Goal: Task Accomplishment & Management: Complete application form

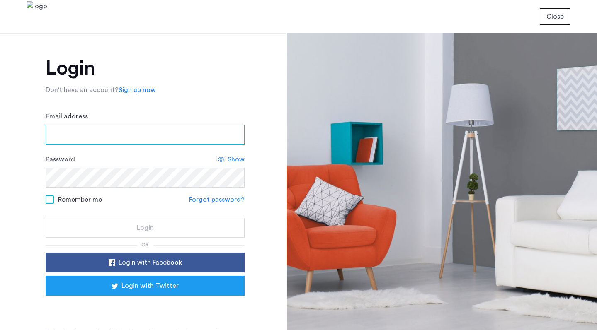
click at [173, 130] on input "Email address" at bounding box center [145, 135] width 199 height 20
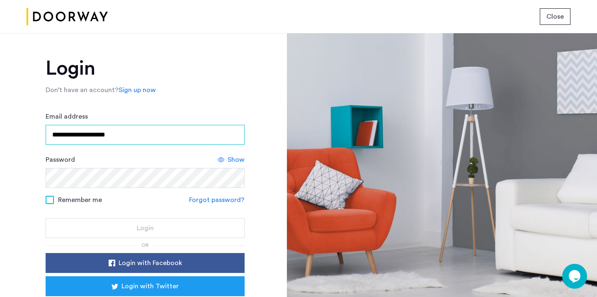
type input "**********"
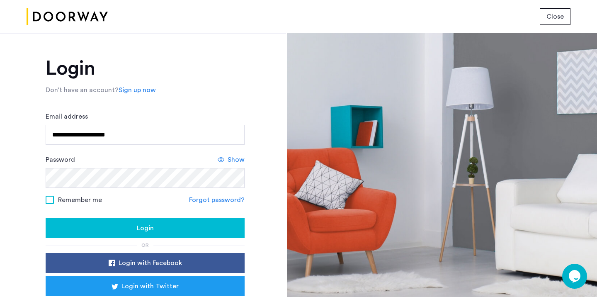
click at [97, 223] on div "Login" at bounding box center [145, 228] width 186 height 10
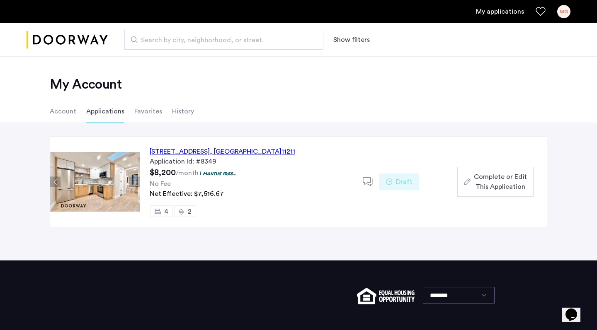
click at [480, 179] on span "Complete or Edit This Application" at bounding box center [500, 182] width 53 height 20
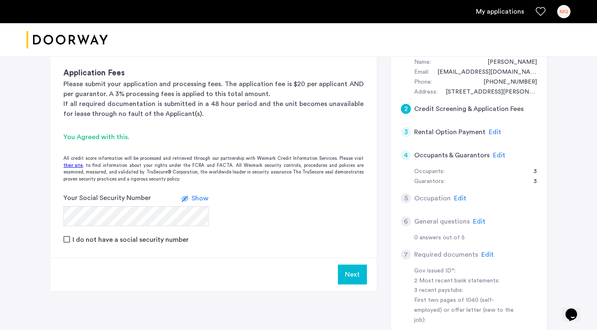
scroll to position [162, 0]
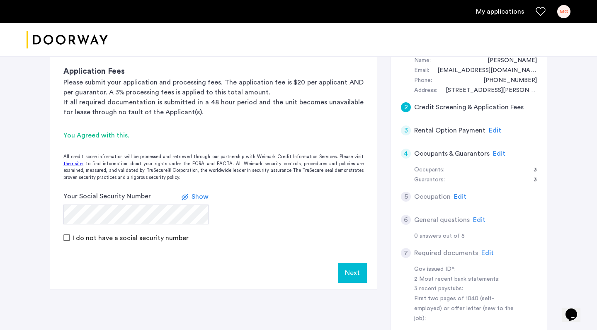
click at [203, 198] on span "Show" at bounding box center [199, 197] width 17 height 7
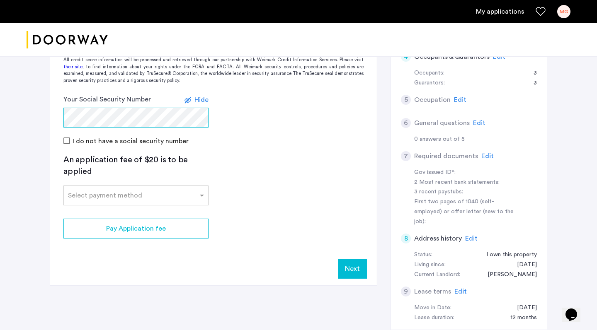
scroll to position [259, 0]
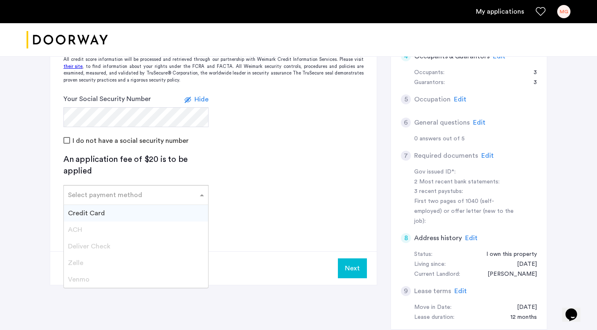
click at [195, 195] on div at bounding box center [136, 193] width 144 height 10
click at [184, 207] on div "Credit Card" at bounding box center [136, 213] width 144 height 17
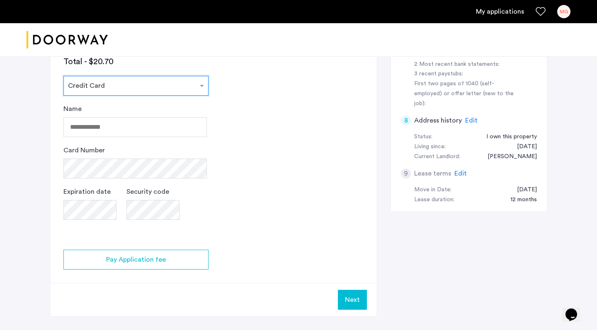
scroll to position [379, 0]
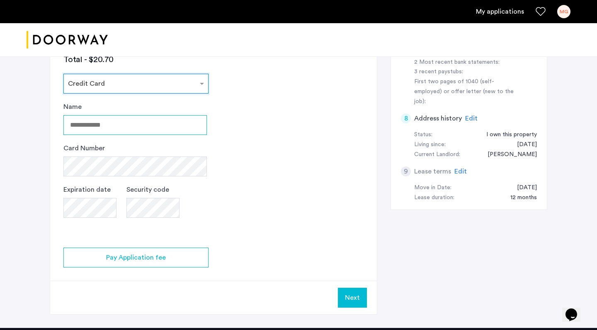
click at [151, 128] on input "Name" at bounding box center [134, 125] width 143 height 20
type input "**********"
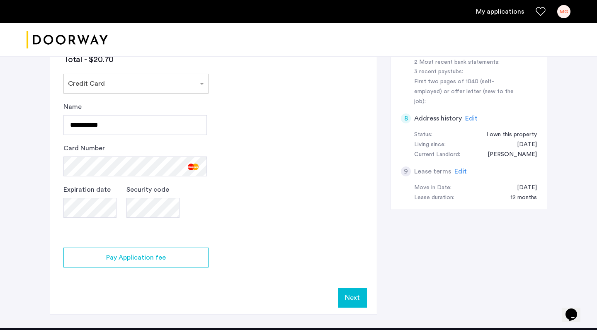
click at [345, 296] on button "Next" at bounding box center [352, 298] width 29 height 20
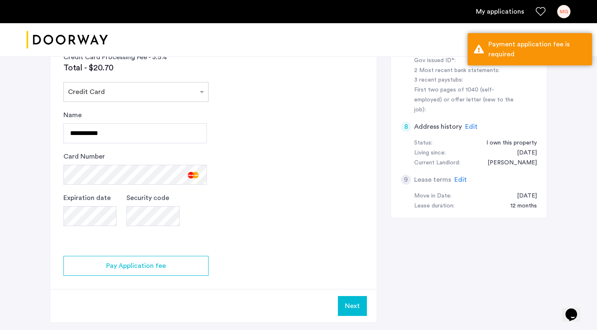
scroll to position [365, 0]
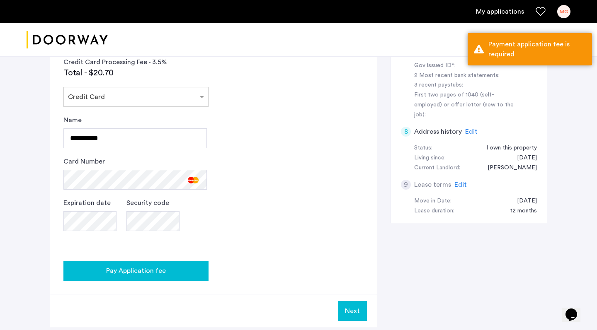
click at [166, 269] on div "Pay Application fee" at bounding box center [136, 271] width 132 height 10
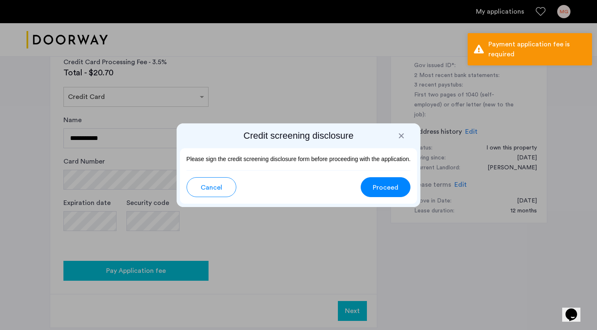
scroll to position [0, 0]
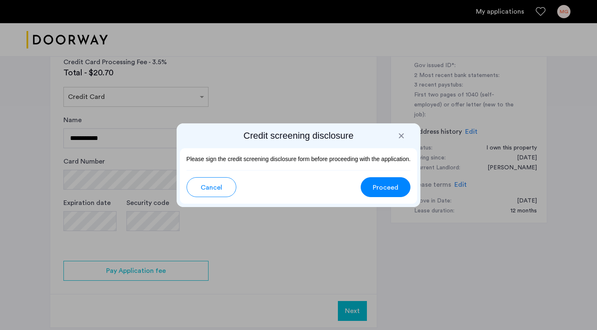
click at [378, 189] on span "Proceed" at bounding box center [386, 188] width 26 height 10
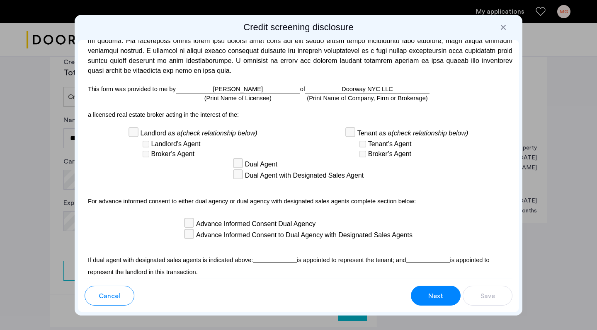
scroll to position [2299, 0]
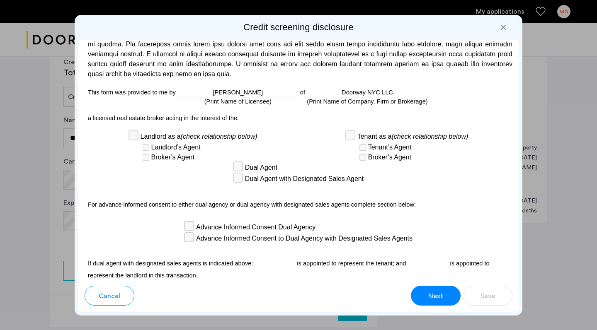
click at [237, 106] on div "(Print Name of Licensee)" at bounding box center [237, 101] width 67 height 9
click at [238, 97] on div "[PERSON_NAME] (Print Name of Licensee)" at bounding box center [238, 93] width 124 height 10
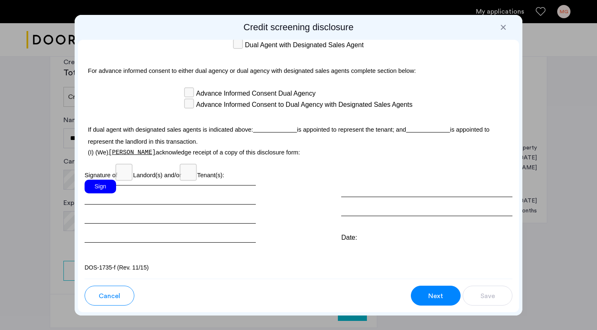
scroll to position [2458, 0]
click at [104, 194] on div "Sign" at bounding box center [100, 187] width 31 height 14
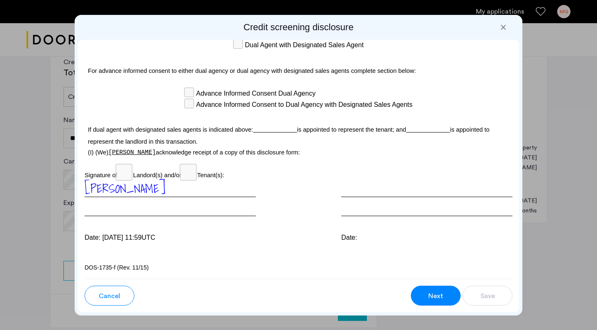
scroll to position [2465, 0]
click at [436, 295] on span "Next" at bounding box center [435, 296] width 15 height 10
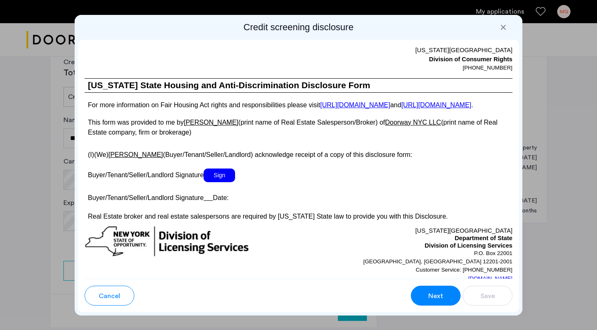
scroll to position [1601, 0]
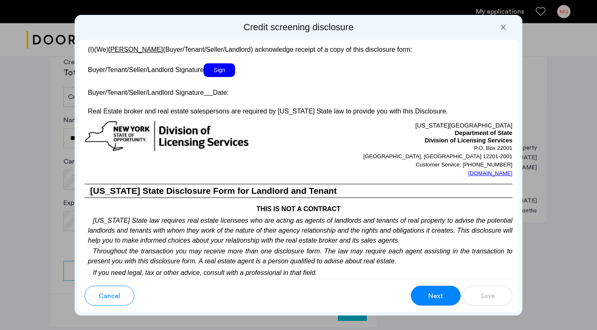
click at [228, 77] on span "Sign" at bounding box center [218, 70] width 31 height 14
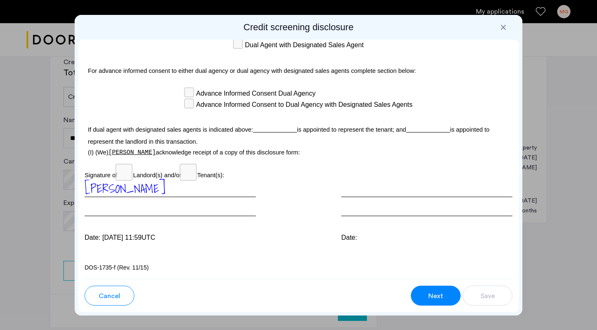
scroll to position [2474, 0]
click at [425, 296] on button "Next" at bounding box center [436, 296] width 50 height 20
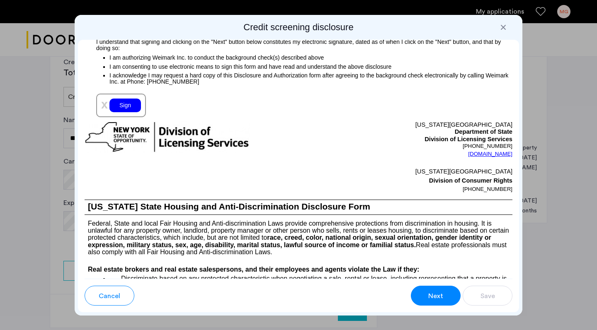
scroll to position [962, 0]
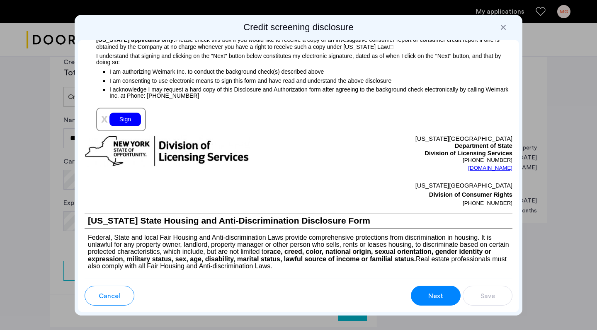
click at [137, 126] on div "Sign" at bounding box center [124, 120] width 31 height 14
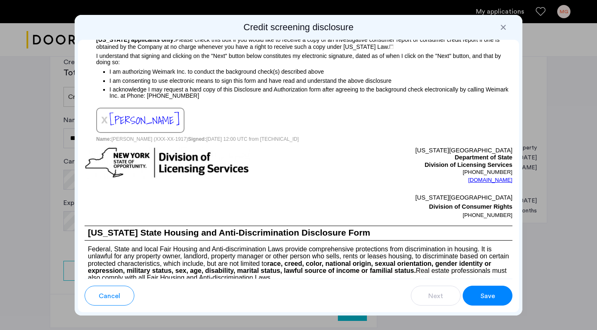
click at [494, 296] on button "Save" at bounding box center [487, 296] width 50 height 20
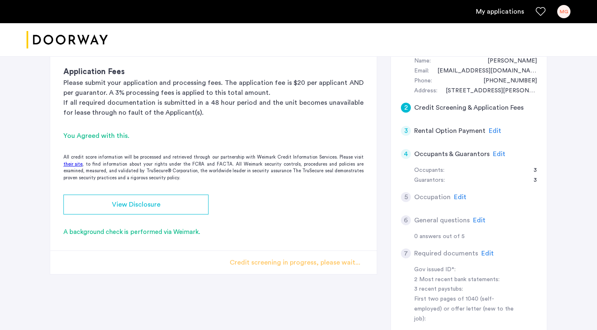
scroll to position [166, 0]
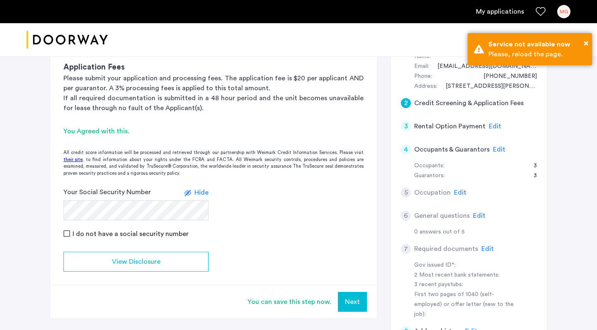
click at [348, 295] on button "Next" at bounding box center [352, 302] width 29 height 20
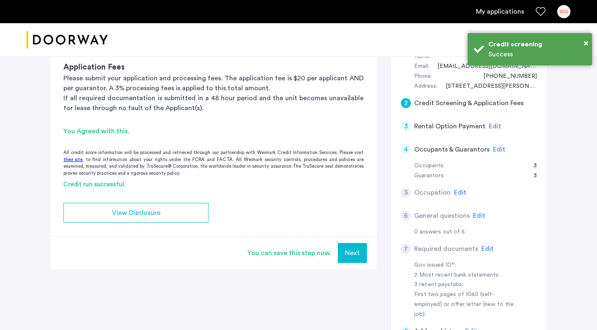
scroll to position [0, 0]
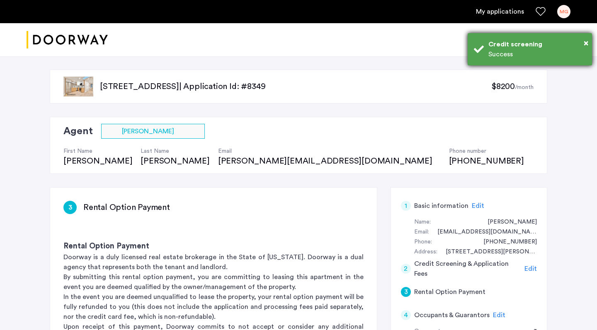
click at [583, 42] on div "Credit screening" at bounding box center [536, 44] width 97 height 10
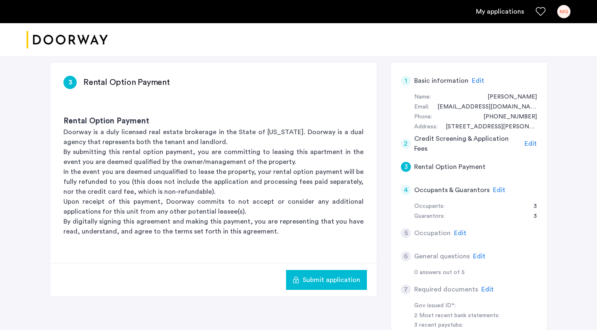
scroll to position [131, 0]
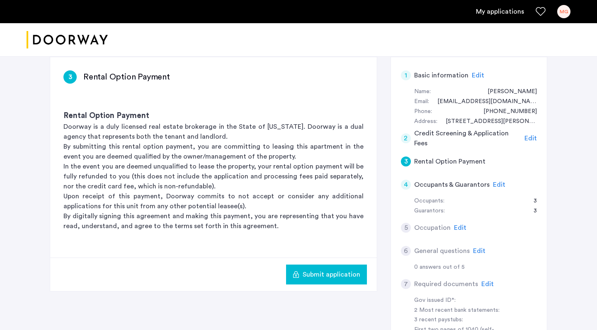
click at [297, 276] on use "button" at bounding box center [296, 274] width 6 height 7
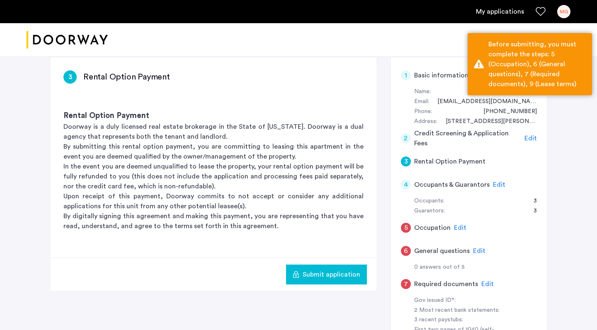
click at [444, 224] on h5 "Occupation" at bounding box center [432, 228] width 36 height 10
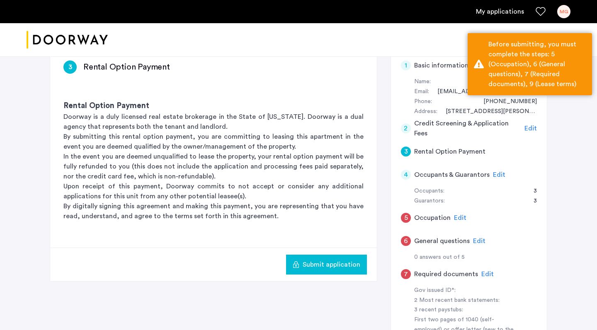
scroll to position [145, 0]
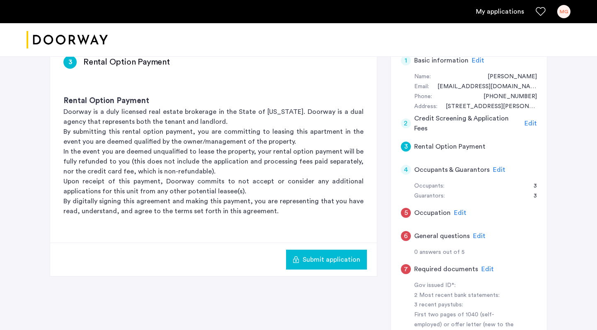
click at [404, 210] on div "5" at bounding box center [406, 213] width 10 height 10
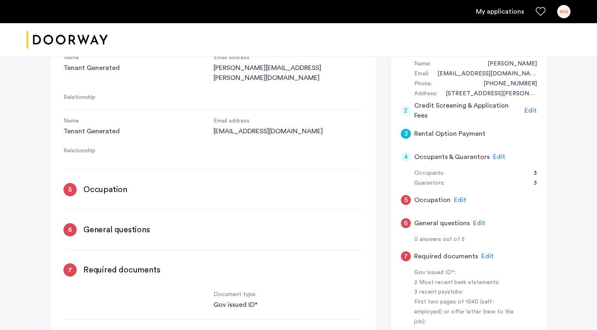
scroll to position [683, 0]
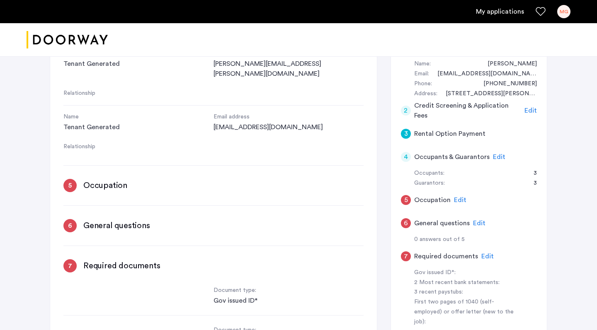
click at [72, 179] on div "5" at bounding box center [69, 185] width 13 height 13
click at [97, 180] on h3 "Occupation" at bounding box center [105, 186] width 44 height 12
click at [458, 198] on span "Edit" at bounding box center [460, 200] width 12 height 7
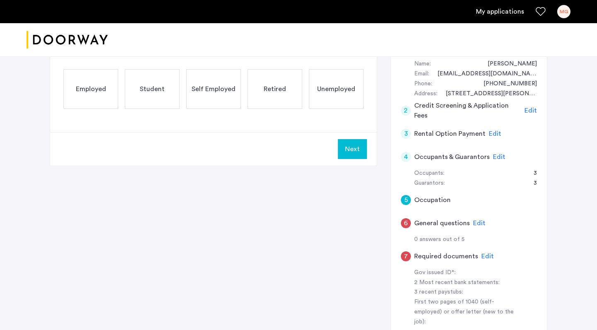
click at [114, 97] on div "Employed" at bounding box center [90, 89] width 55 height 40
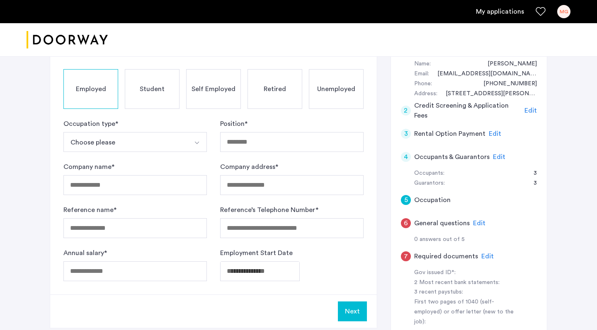
click at [172, 145] on button "Choose please" at bounding box center [125, 142] width 124 height 20
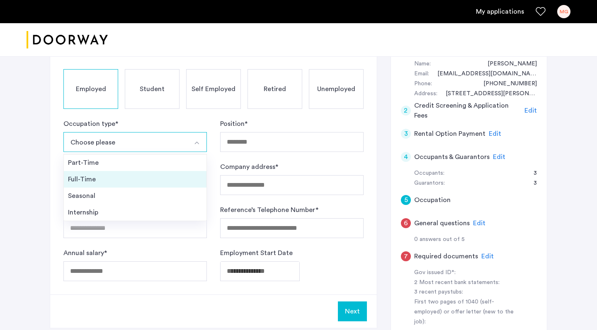
click at [158, 185] on li "Full-Time" at bounding box center [135, 179] width 143 height 17
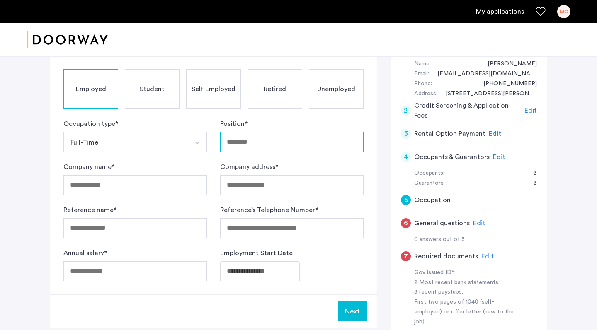
click at [259, 150] on input "Position *" at bounding box center [291, 142] width 143 height 20
type input "*********"
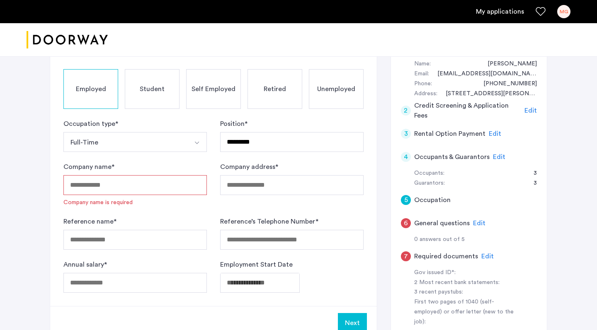
paste input "**********"
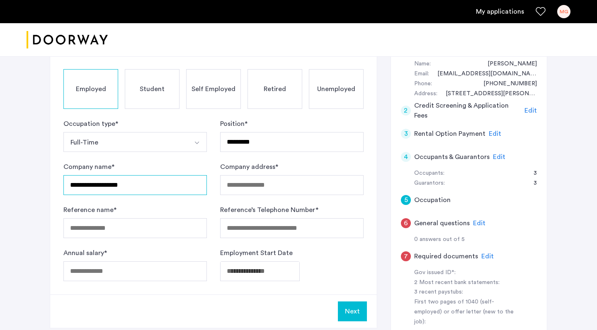
type input "**********"
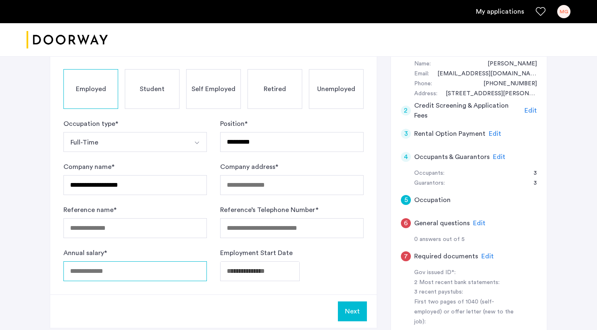
click at [102, 274] on input "Annual salary *" at bounding box center [134, 271] width 143 height 20
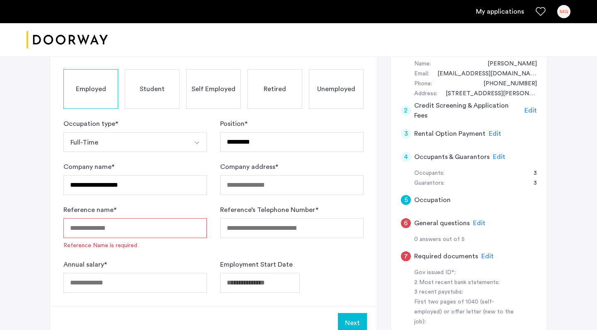
click at [114, 223] on input "Reference name *" at bounding box center [134, 228] width 143 height 20
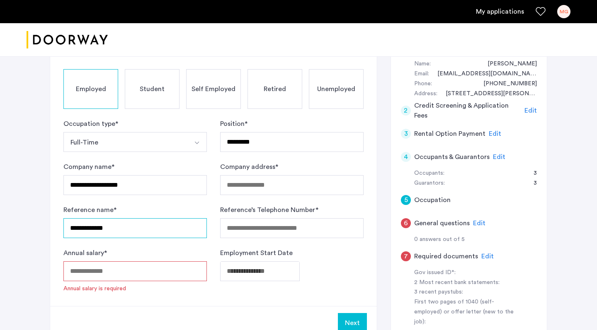
type input "**********"
click at [24, 266] on div "**********" at bounding box center [298, 171] width 597 height 546
click at [90, 275] on input "Annual salary *" at bounding box center [134, 271] width 143 height 20
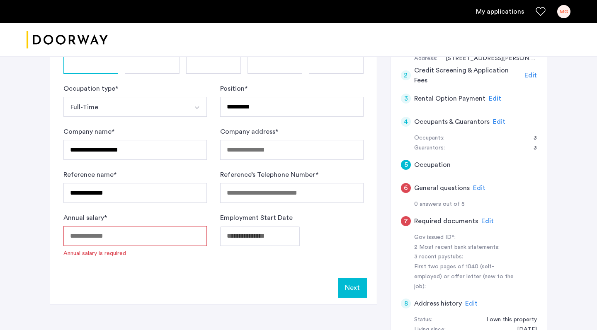
scroll to position [194, 0]
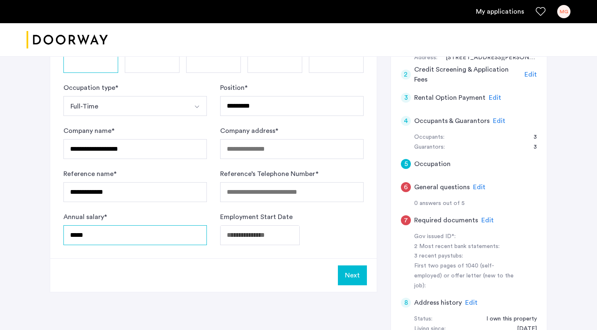
type input "*****"
click at [157, 276] on div "Next" at bounding box center [213, 276] width 327 height 34
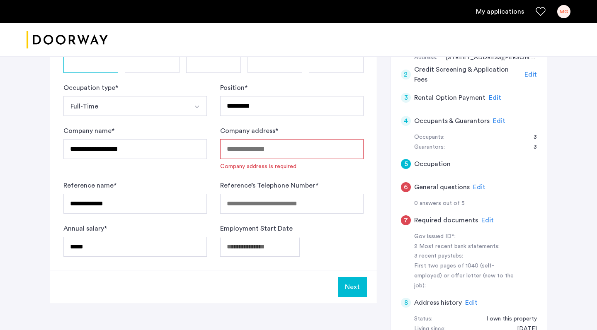
paste input "**********"
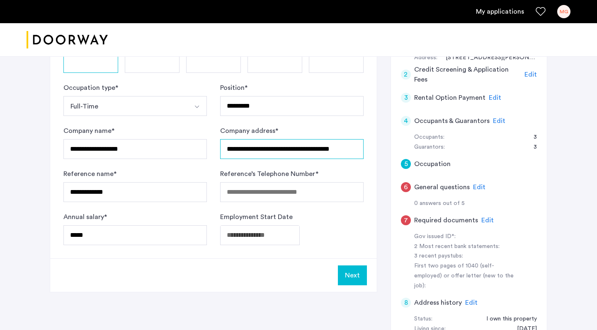
type input "**********"
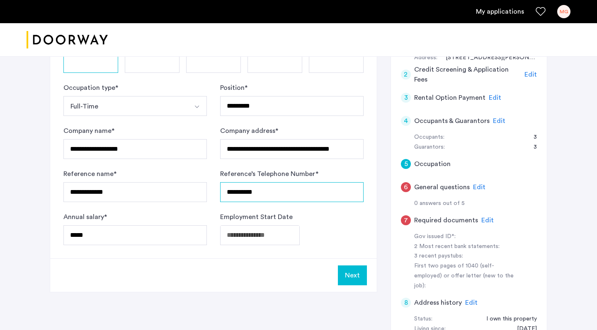
type input "**********"
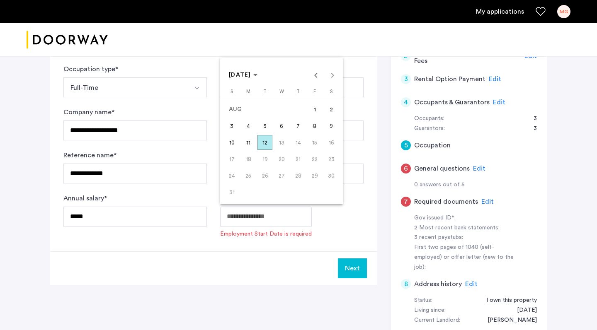
scroll to position [216, 0]
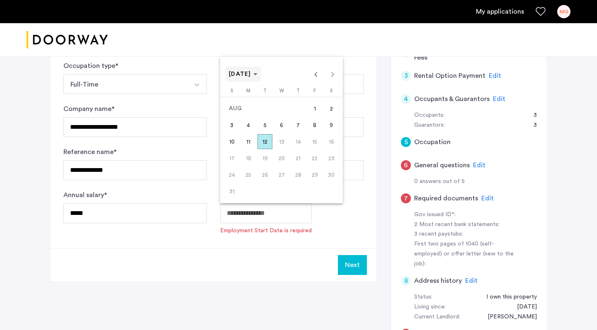
click at [251, 73] on span "[DATE]" at bounding box center [240, 74] width 22 height 6
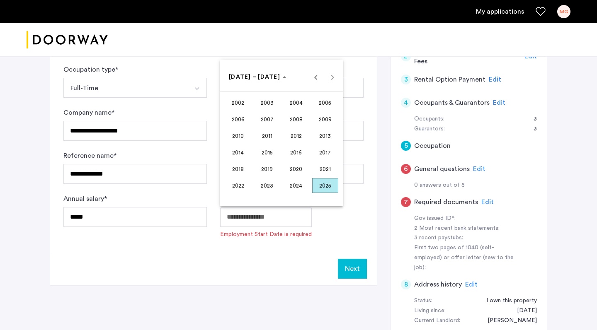
scroll to position [211, 0]
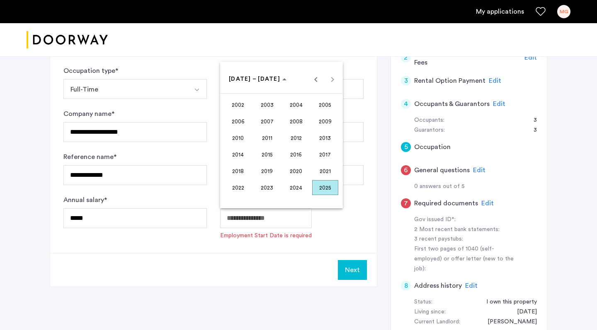
click at [329, 83] on div "[DATE] to [DATE] [DATE] – [DATE]" at bounding box center [281, 79] width 119 height 17
click at [326, 187] on span "2025" at bounding box center [325, 187] width 26 height 15
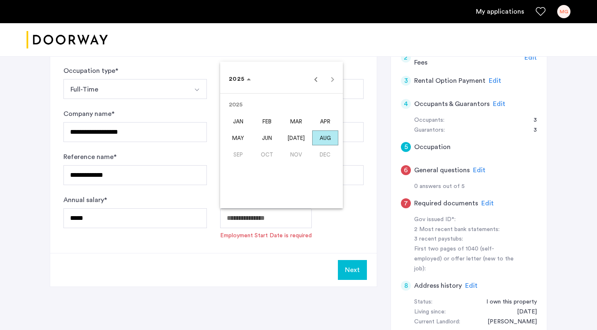
click at [240, 155] on span "SEP" at bounding box center [238, 154] width 26 height 15
click at [233, 153] on span "SEP" at bounding box center [238, 154] width 26 height 15
click at [235, 155] on span "SEP" at bounding box center [238, 154] width 26 height 15
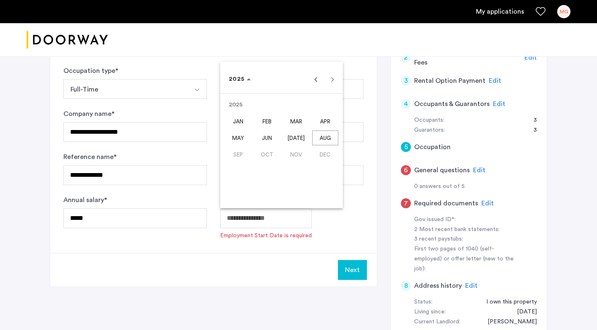
click at [235, 155] on span "SEP" at bounding box center [238, 154] width 26 height 15
click at [236, 155] on span "SEP" at bounding box center [238, 154] width 26 height 15
click at [289, 296] on div at bounding box center [298, 165] width 597 height 330
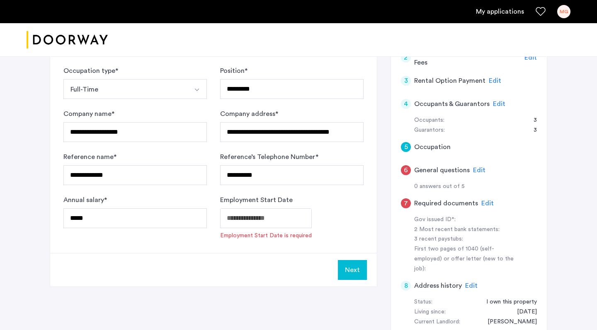
click at [342, 269] on button "Next" at bounding box center [352, 270] width 29 height 20
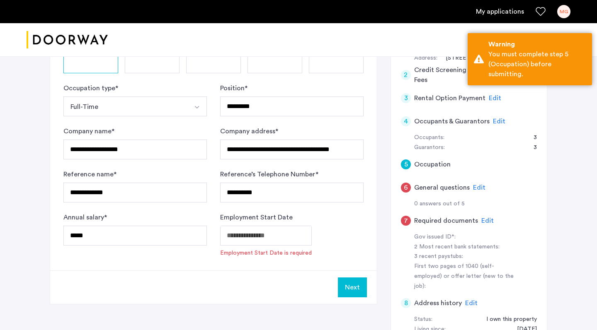
scroll to position [178, 0]
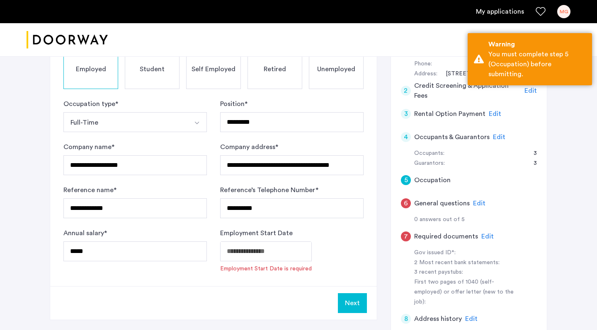
click at [406, 201] on div "6" at bounding box center [406, 203] width 10 height 10
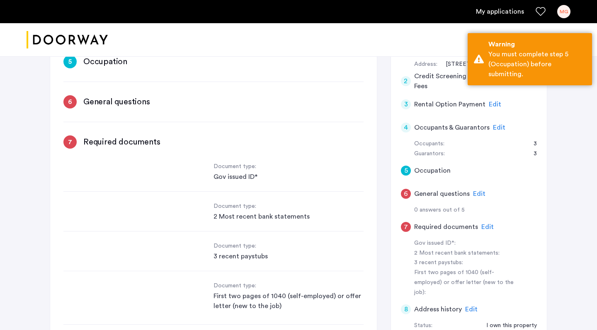
scroll to position [0, 313]
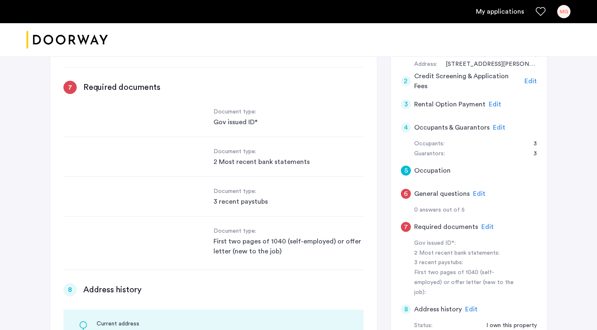
click at [406, 192] on div "6" at bounding box center [406, 194] width 10 height 10
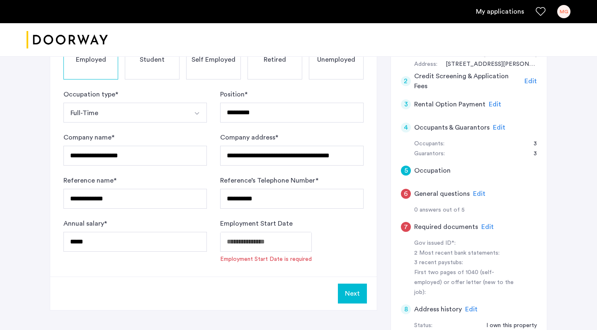
click at [406, 192] on div "6" at bounding box center [406, 194] width 10 height 10
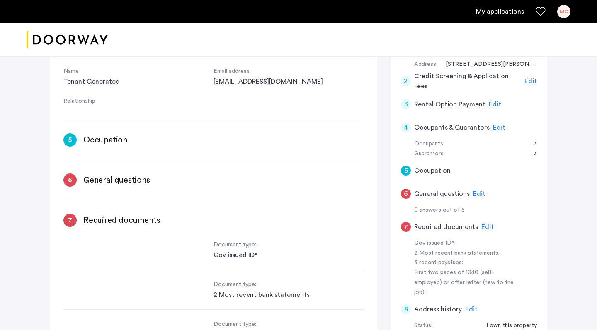
scroll to position [668, 0]
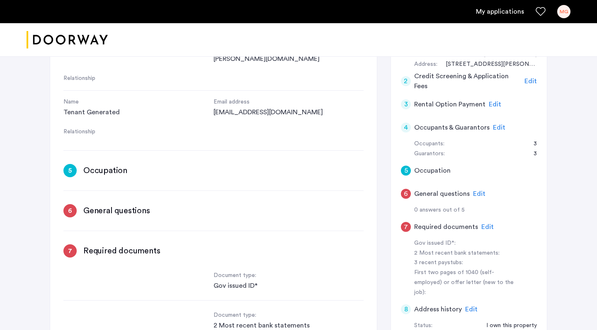
click at [73, 204] on div "6" at bounding box center [69, 210] width 13 height 13
click at [68, 204] on div "6" at bounding box center [69, 210] width 13 height 13
click at [404, 189] on div "6" at bounding box center [406, 194] width 10 height 10
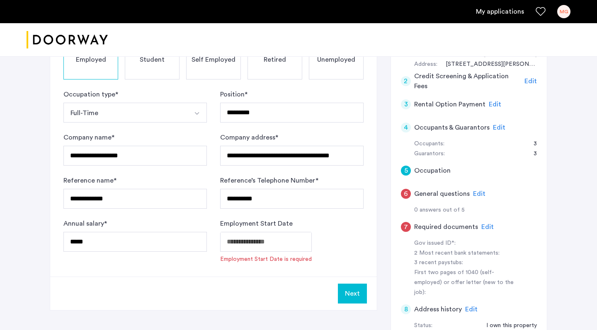
click at [404, 189] on div "6" at bounding box center [406, 194] width 10 height 10
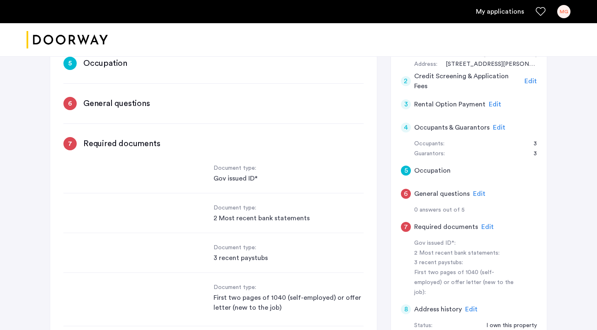
scroll to position [766, 0]
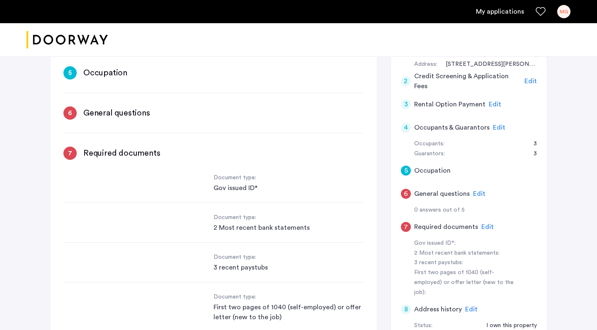
click at [248, 183] on div "Gov issued ID*" at bounding box center [288, 188] width 150 height 10
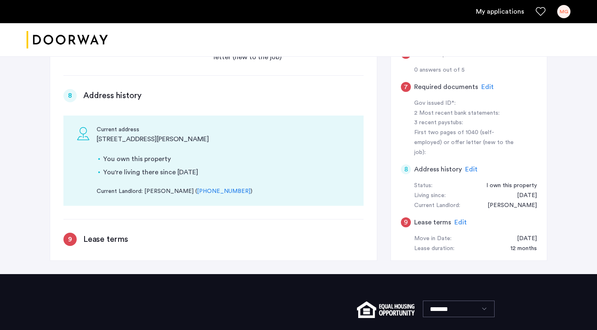
scroll to position [327, 0]
click at [406, 165] on div "8" at bounding box center [406, 170] width 10 height 10
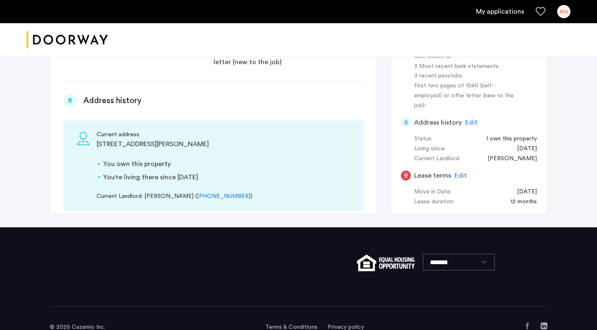
scroll to position [842, 0]
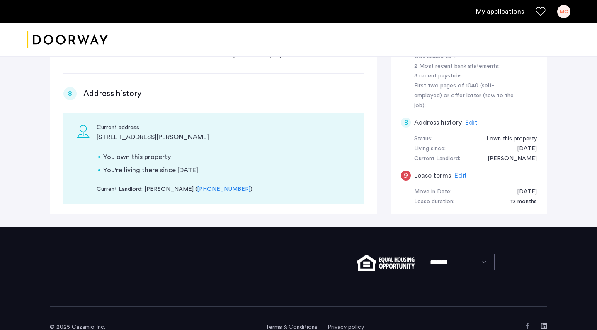
click at [467, 119] on span "Edit" at bounding box center [471, 122] width 12 height 7
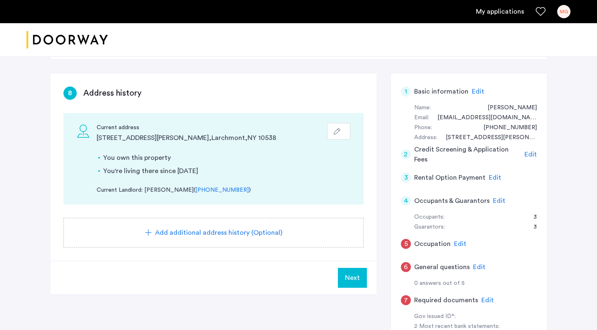
scroll to position [114, 0]
click at [344, 128] on button "button" at bounding box center [338, 132] width 23 height 17
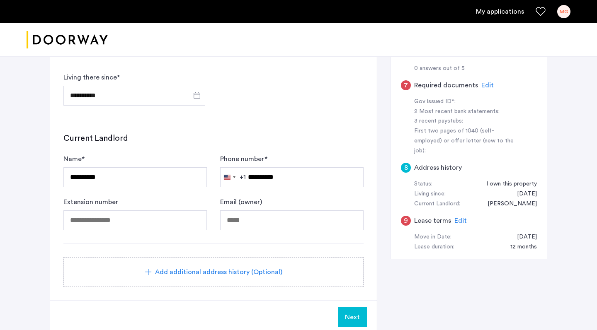
scroll to position [330, 0]
drag, startPoint x: 145, startPoint y: 176, endPoint x: 39, endPoint y: 174, distance: 105.7
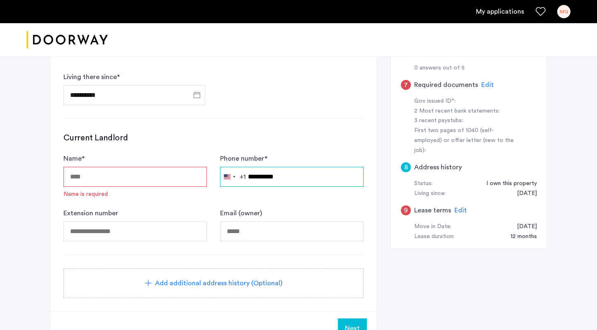
drag, startPoint x: 286, startPoint y: 178, endPoint x: 196, endPoint y: 178, distance: 89.9
click at [124, 172] on input "Name *" at bounding box center [134, 177] width 143 height 20
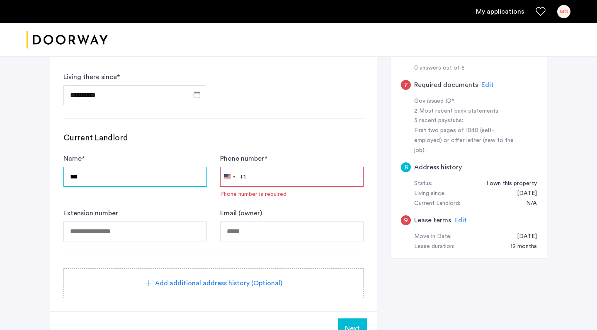
type input "***"
click at [290, 179] on input "Phone number *" at bounding box center [291, 177] width 143 height 20
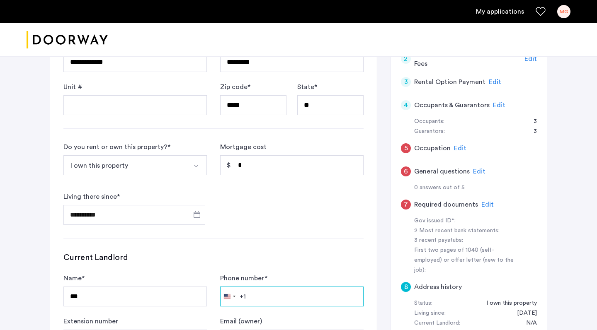
scroll to position [208, 0]
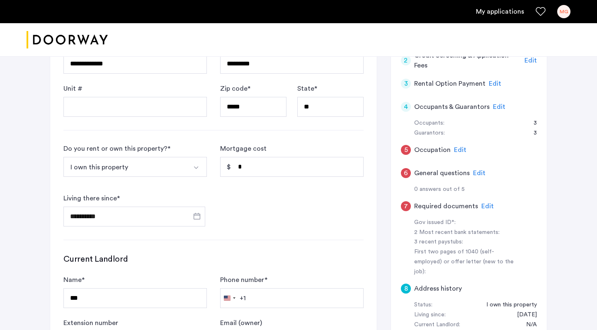
click at [406, 148] on div "5" at bounding box center [406, 150] width 10 height 10
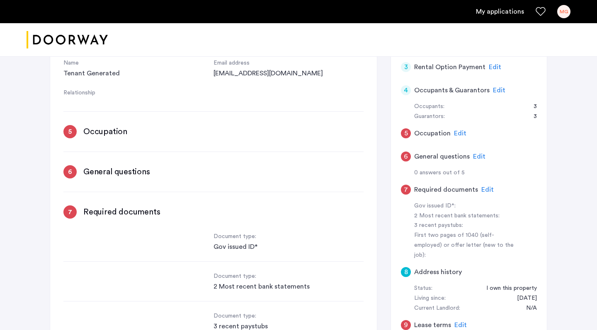
scroll to position [222, 0]
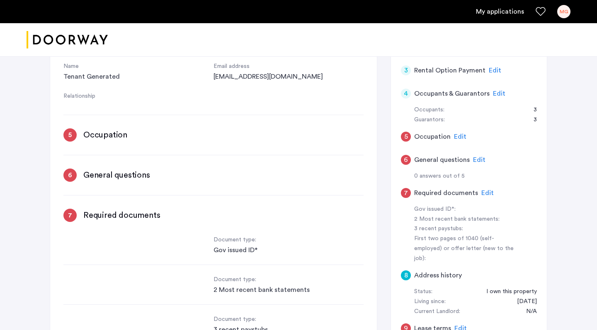
click at [406, 136] on div "5" at bounding box center [406, 137] width 10 height 10
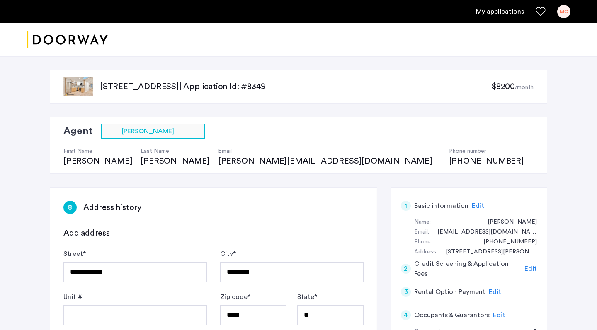
scroll to position [0, 0]
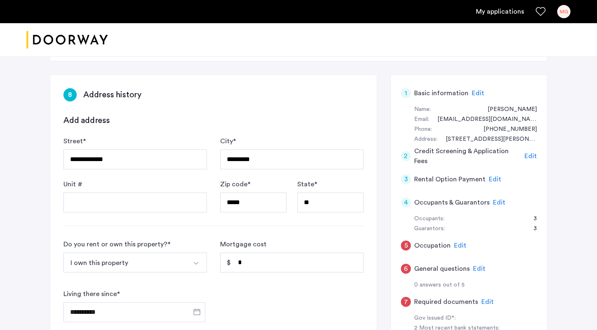
click at [406, 242] on div "5" at bounding box center [406, 246] width 10 height 10
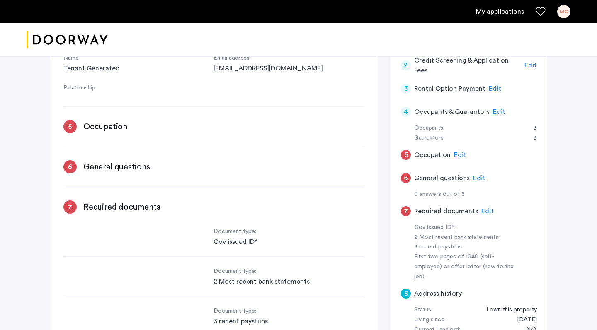
scroll to position [687, 0]
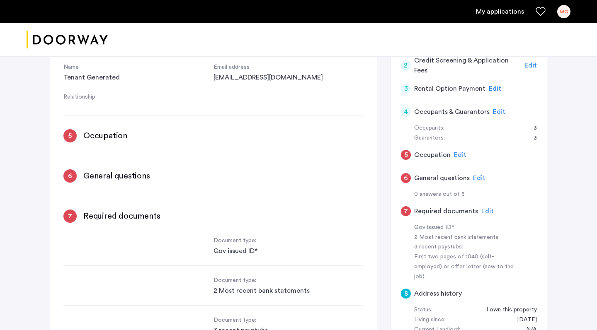
click at [73, 129] on div "5" at bounding box center [69, 135] width 13 height 13
click at [94, 130] on h3 "Occupation" at bounding box center [105, 136] width 44 height 12
click at [73, 129] on div "5" at bounding box center [69, 135] width 13 height 13
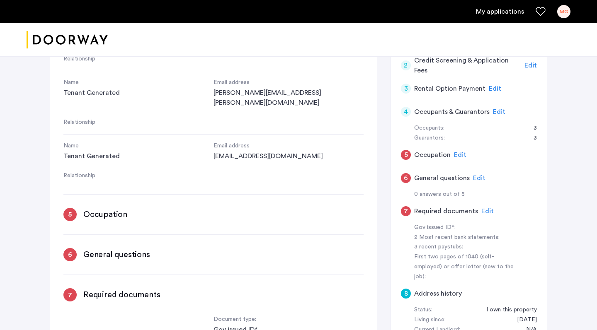
scroll to position [603, 0]
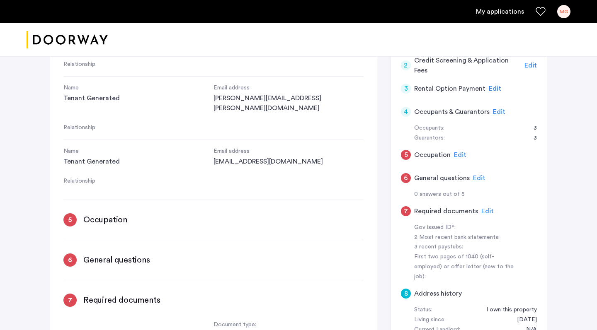
click at [68, 213] on div "5" at bounding box center [69, 219] width 13 height 13
drag, startPoint x: 136, startPoint y: 194, endPoint x: 83, endPoint y: 193, distance: 53.0
click at [83, 213] on div "5 Occupation Edit" at bounding box center [213, 219] width 300 height 13
click at [73, 213] on div "5" at bounding box center [69, 219] width 13 height 13
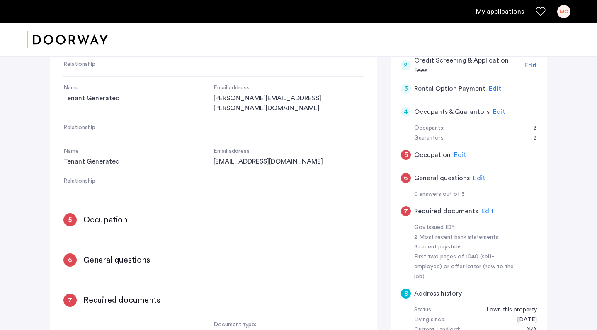
click at [407, 155] on div "5" at bounding box center [406, 155] width 10 height 10
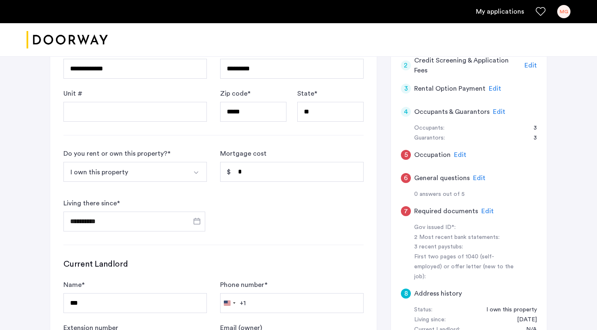
click at [458, 155] on span "Edit" at bounding box center [460, 155] width 12 height 7
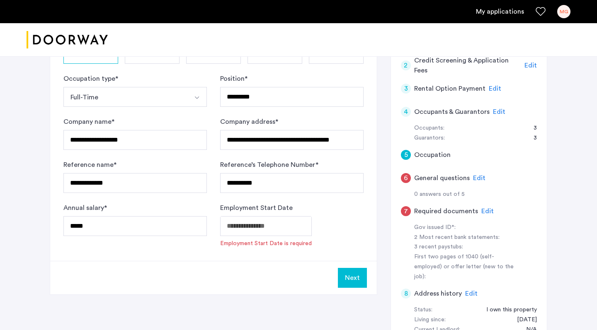
click at [404, 208] on div "7" at bounding box center [406, 211] width 10 height 10
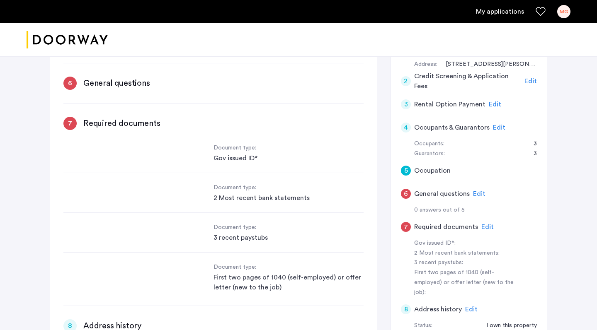
scroll to position [0, 313]
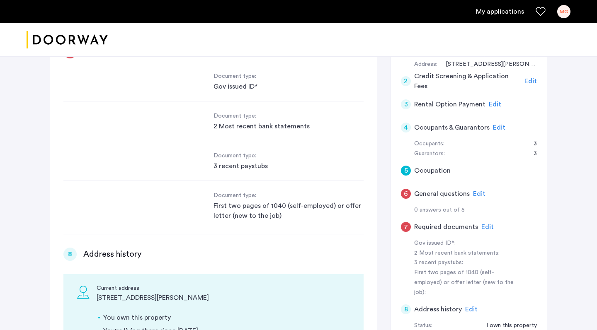
click at [405, 192] on div "6" at bounding box center [406, 194] width 10 height 10
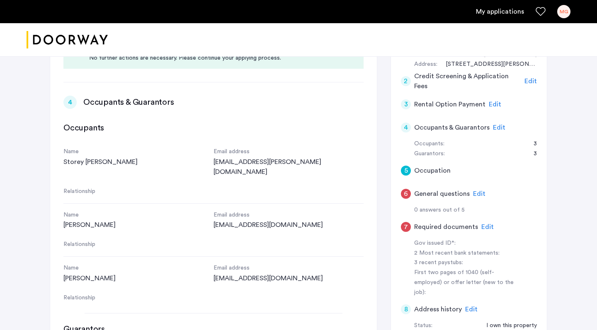
scroll to position [183, 0]
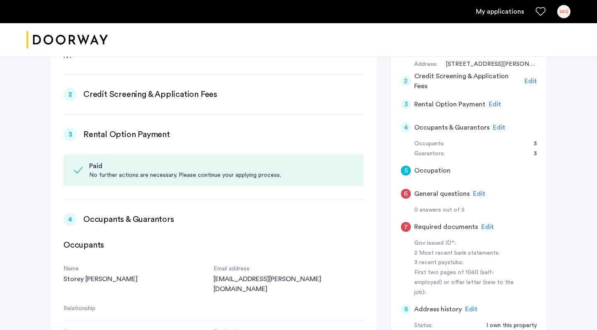
click at [441, 171] on h5 "Occupation" at bounding box center [432, 171] width 36 height 10
click at [411, 167] on div "5 Occupation" at bounding box center [469, 170] width 136 height 23
click at [403, 167] on div "5" at bounding box center [406, 171] width 10 height 10
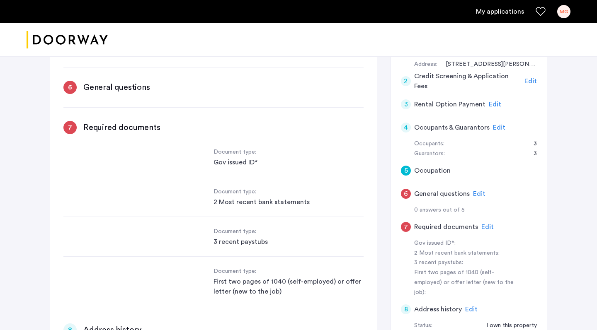
click at [444, 168] on h5 "Occupation" at bounding box center [432, 171] width 36 height 10
click at [455, 168] on div "5 Occupation" at bounding box center [469, 170] width 136 height 23
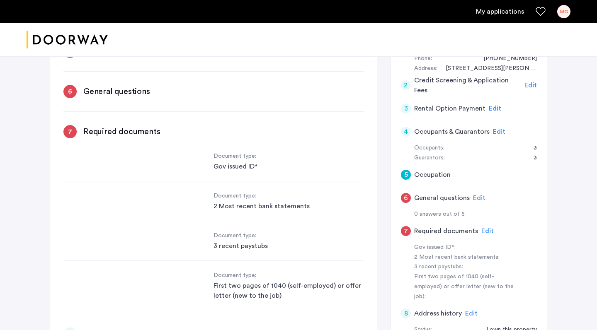
click at [407, 171] on div "5" at bounding box center [406, 175] width 10 height 10
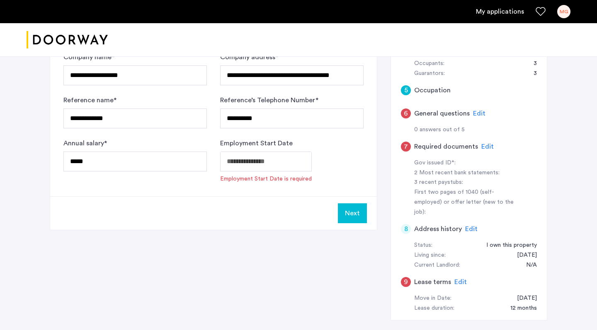
scroll to position [270, 0]
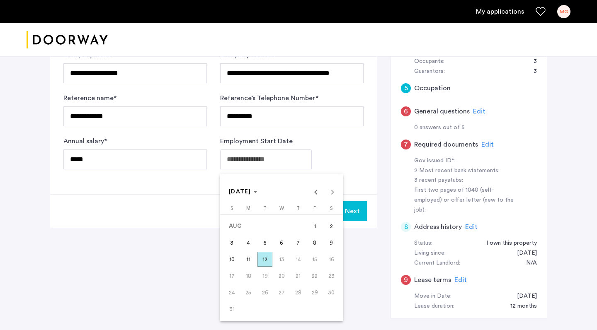
click at [368, 176] on div at bounding box center [298, 165] width 597 height 330
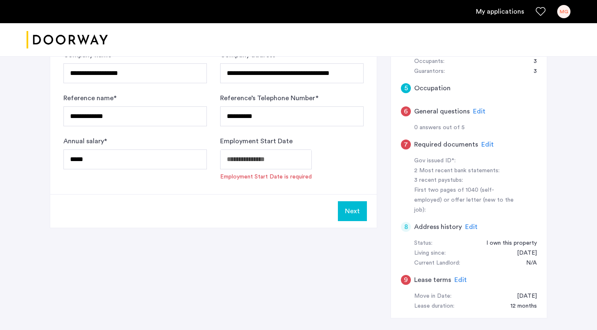
click at [357, 211] on button "Next" at bounding box center [352, 211] width 29 height 20
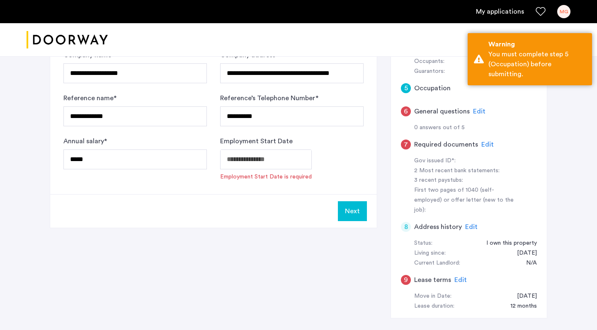
click at [479, 111] on span "Edit" at bounding box center [479, 111] width 12 height 7
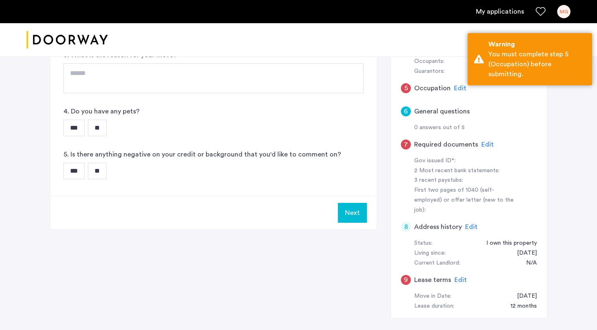
click at [460, 88] on span "Edit" at bounding box center [460, 88] width 12 height 7
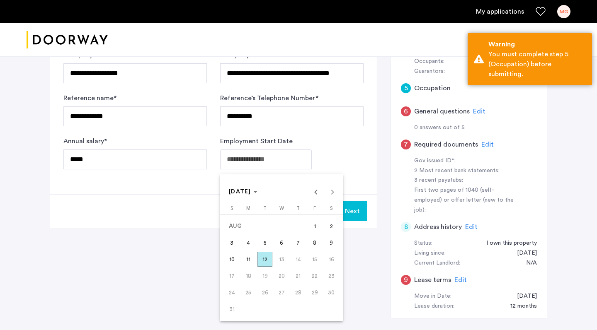
click at [267, 259] on span "12" at bounding box center [264, 259] width 15 height 15
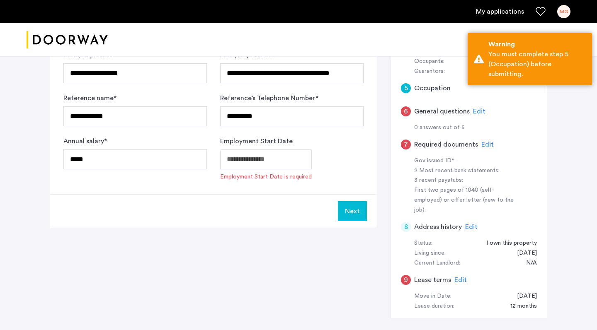
type input "**********"
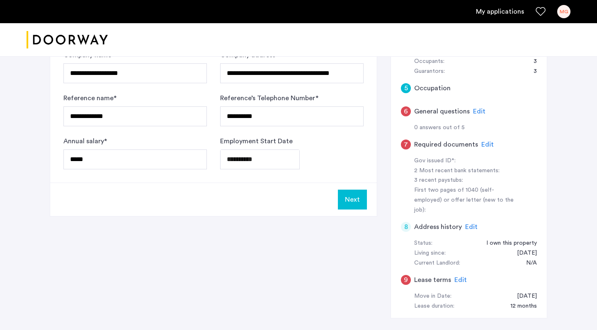
click at [359, 199] on button "Next" at bounding box center [352, 200] width 29 height 20
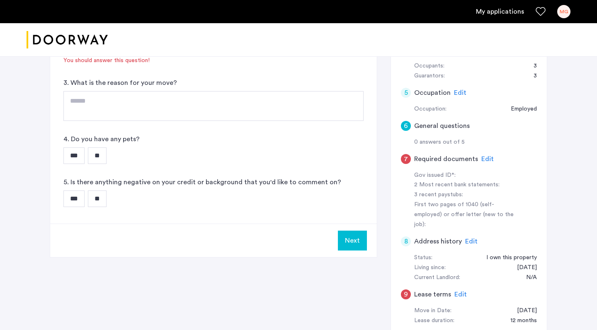
scroll to position [266, 0]
click at [417, 208] on div "First two pages of 1040 (self-employed) or offer letter (new to the job):" at bounding box center [466, 214] width 104 height 30
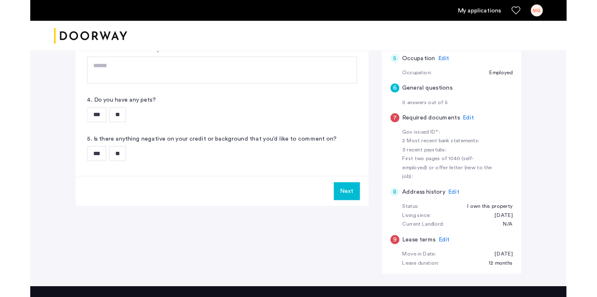
scroll to position [293, 0]
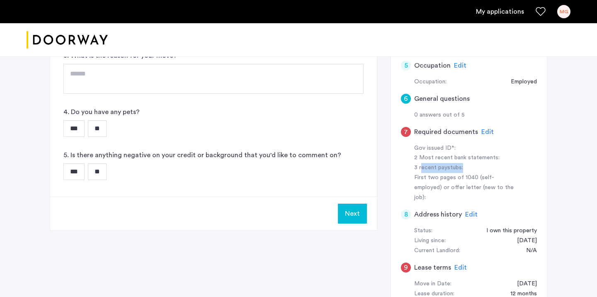
drag, startPoint x: 422, startPoint y: 159, endPoint x: 469, endPoint y: 162, distance: 46.9
click at [469, 163] on div "3 recent paystubs:" at bounding box center [466, 168] width 104 height 10
click at [484, 128] on span "Edit" at bounding box center [487, 131] width 12 height 7
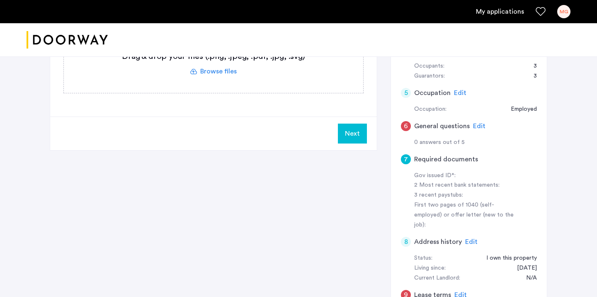
scroll to position [266, 0]
click at [469, 238] on span "Edit" at bounding box center [471, 241] width 12 height 7
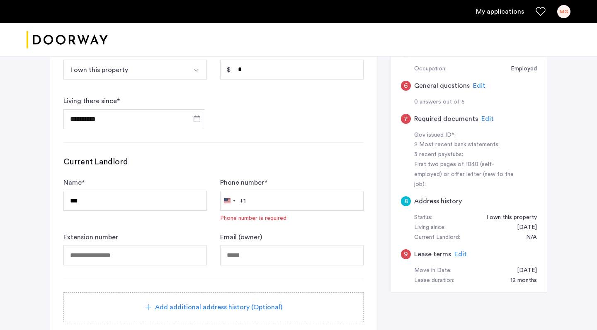
scroll to position [311, 0]
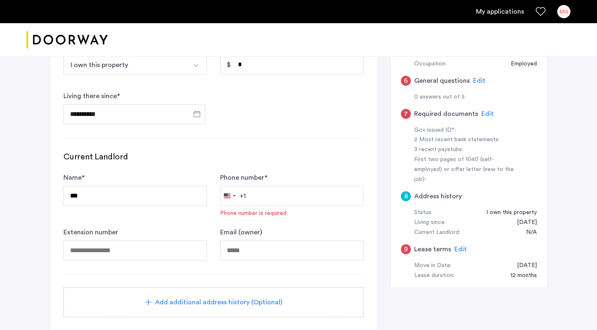
click at [258, 239] on div "Email (owner)" at bounding box center [291, 243] width 143 height 33
click at [263, 201] on input "Phone number *" at bounding box center [291, 196] width 143 height 20
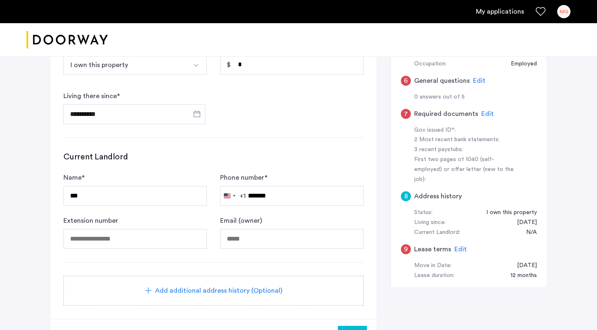
click at [299, 154] on h3 "Current Landlord" at bounding box center [213, 157] width 300 height 12
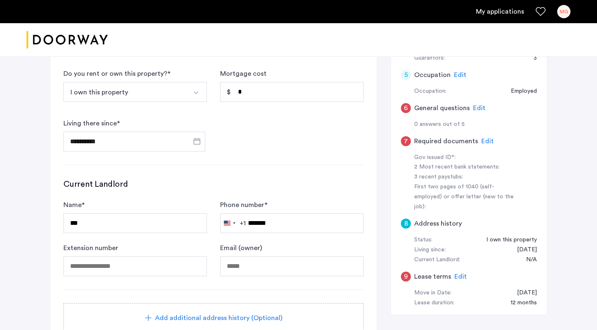
scroll to position [276, 0]
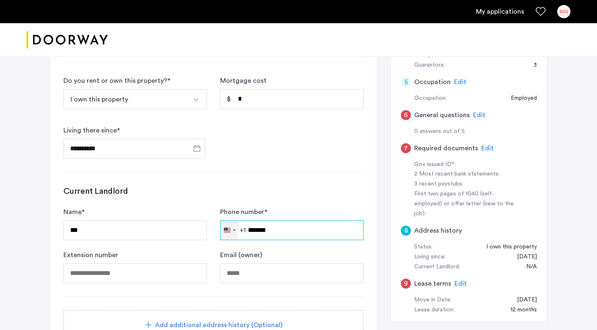
drag, startPoint x: 270, startPoint y: 230, endPoint x: 235, endPoint y: 229, distance: 34.8
click at [235, 229] on div "[GEOGRAPHIC_DATA] +1 +1 244 results found [GEOGRAPHIC_DATA] +93 [GEOGRAPHIC_DAT…" at bounding box center [291, 230] width 143 height 20
type input "*******"
click at [260, 197] on h3 "Current Landlord" at bounding box center [213, 192] width 300 height 12
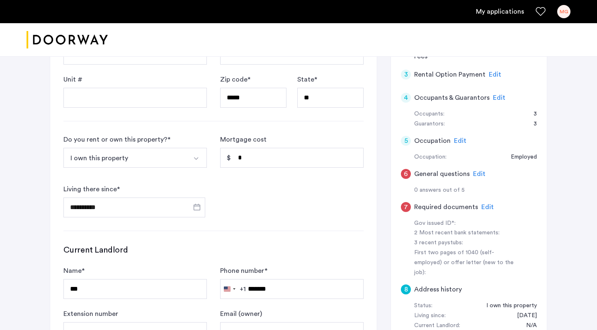
scroll to position [200, 0]
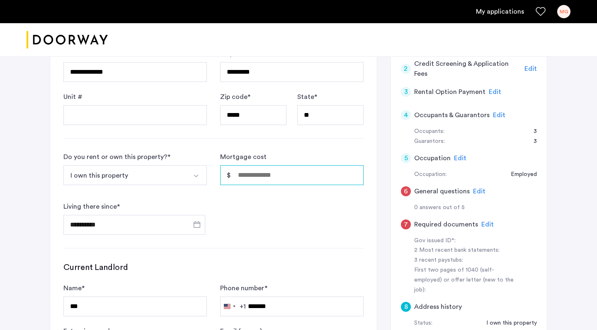
type input "*"
click at [250, 198] on div "**********" at bounding box center [213, 193] width 300 height 83
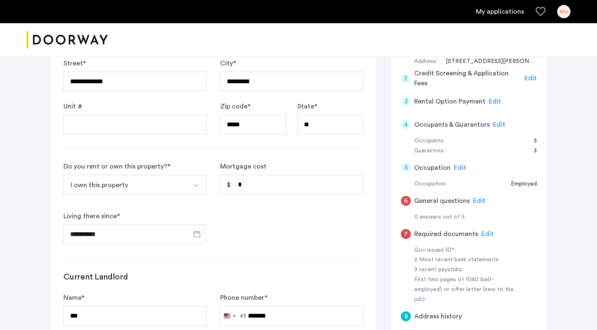
scroll to position [188, 0]
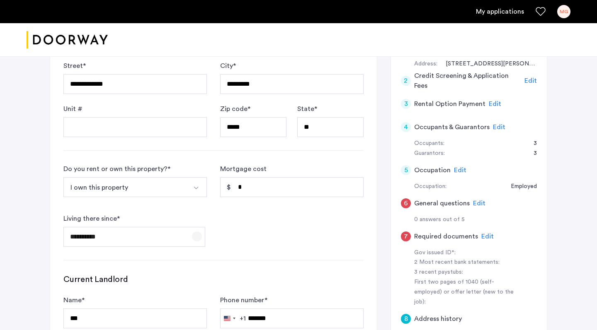
click at [198, 240] on span "Open calendar" at bounding box center [197, 237] width 20 height 20
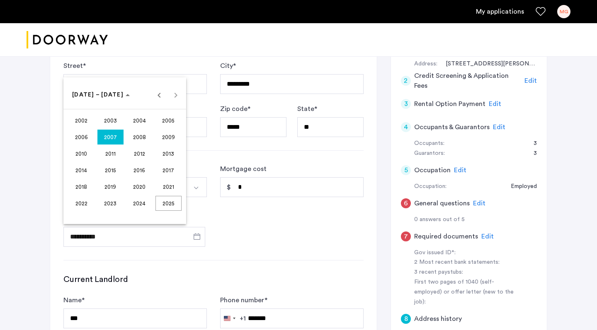
click at [82, 135] on span "2006" at bounding box center [81, 137] width 26 height 15
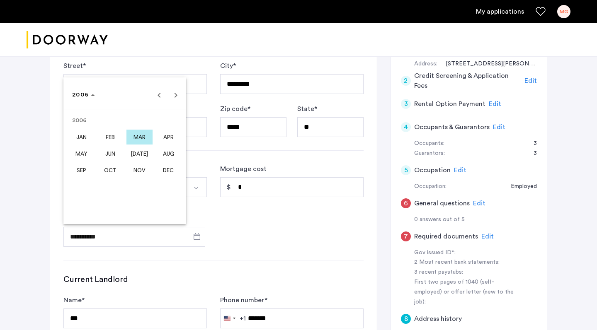
click at [90, 137] on span "JAN" at bounding box center [81, 137] width 26 height 15
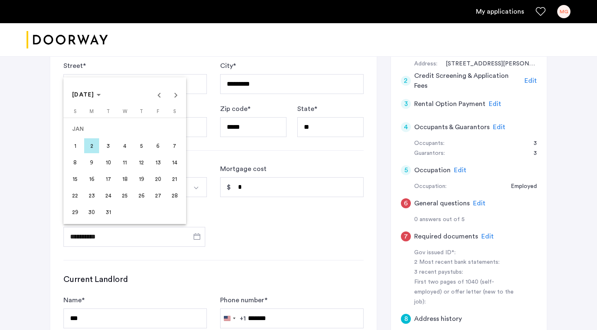
click at [80, 141] on span "1" at bounding box center [75, 145] width 15 height 15
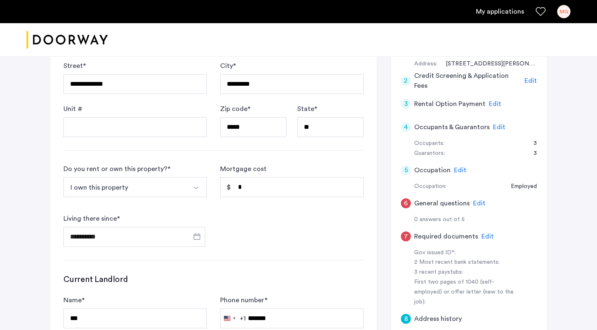
type input "**********"
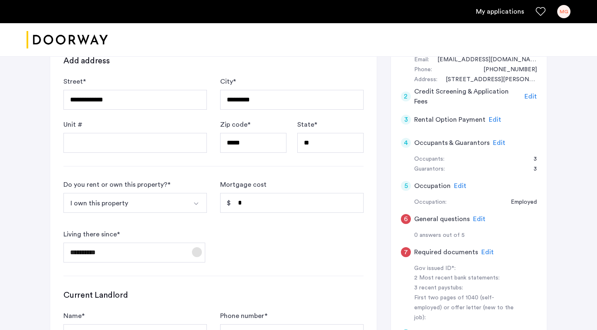
scroll to position [168, 0]
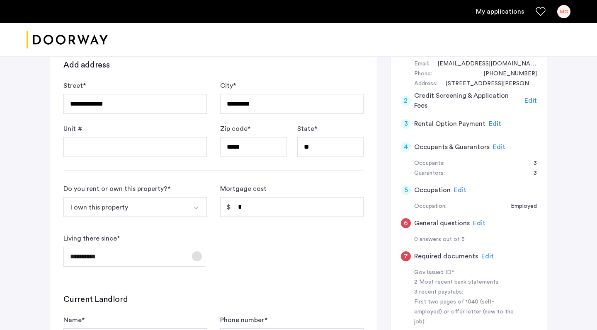
click at [200, 255] on span "Open calendar" at bounding box center [197, 257] width 20 height 20
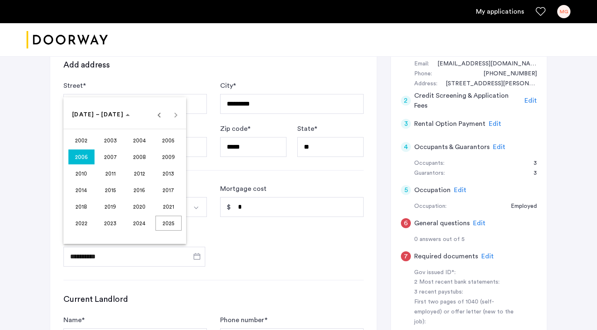
click at [235, 248] on div at bounding box center [298, 165] width 597 height 330
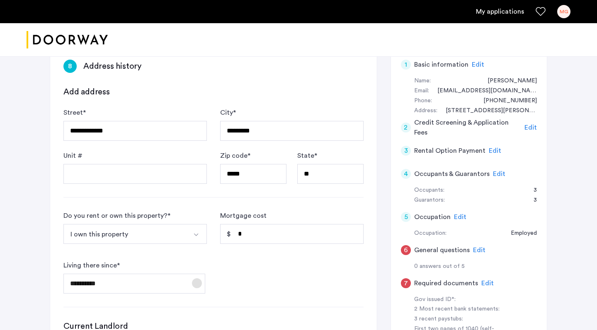
scroll to position [141, 0]
click at [180, 233] on button "I own this property" at bounding box center [125, 234] width 124 height 20
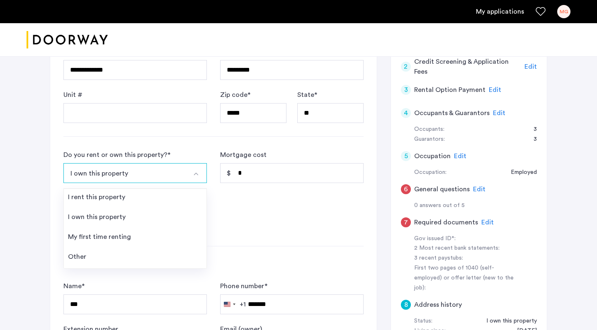
scroll to position [203, 0]
click at [252, 210] on div "**********" at bounding box center [213, 191] width 300 height 83
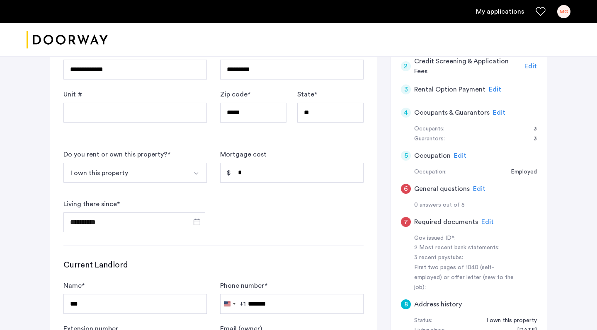
click at [193, 178] on button "Select option" at bounding box center [197, 173] width 20 height 20
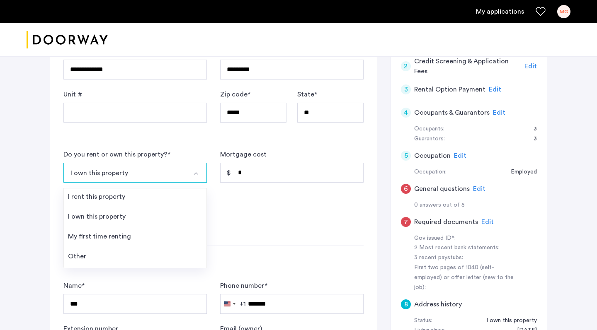
click at [234, 208] on div "**********" at bounding box center [213, 191] width 300 height 83
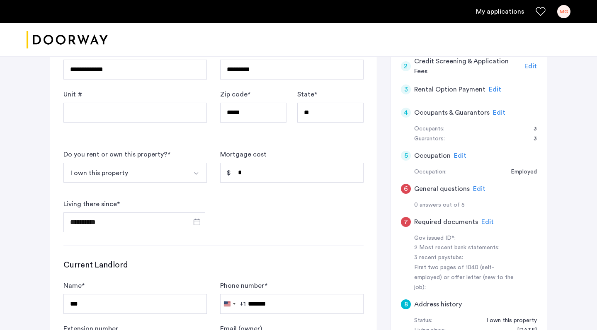
click at [189, 169] on button "Select option" at bounding box center [197, 173] width 20 height 20
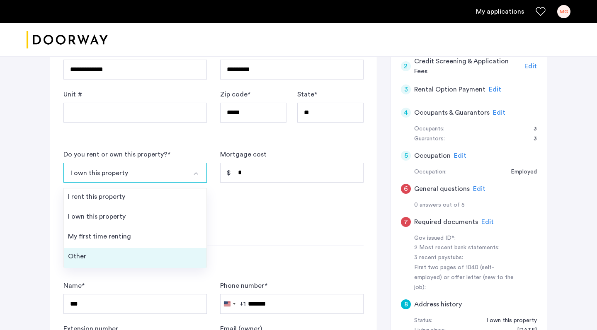
click at [118, 255] on li "Other" at bounding box center [135, 258] width 143 height 20
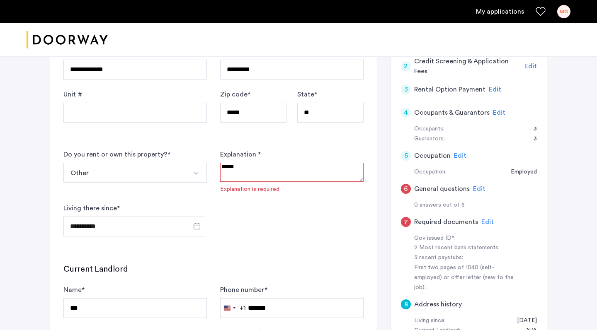
click at [249, 172] on textarea at bounding box center [291, 172] width 143 height 19
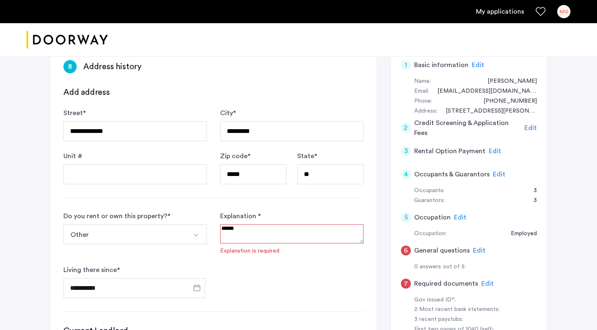
scroll to position [138, 0]
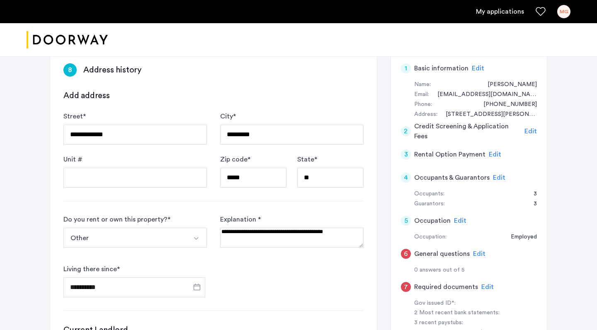
type textarea "**********"
click at [249, 296] on h3 "Current Landlord" at bounding box center [213, 330] width 300 height 12
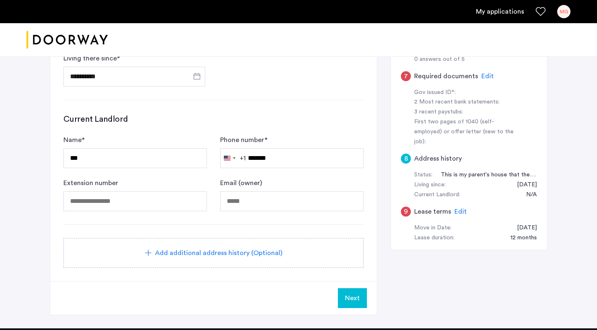
scroll to position [360, 0]
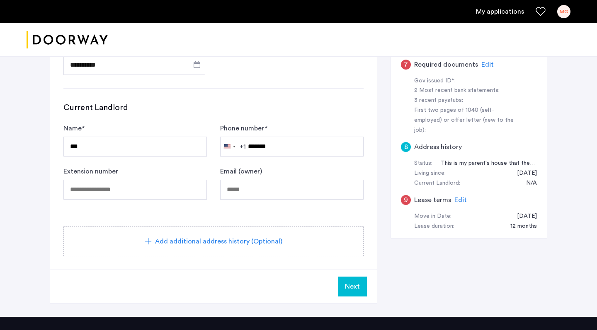
click at [353, 293] on button "Next" at bounding box center [352, 287] width 29 height 20
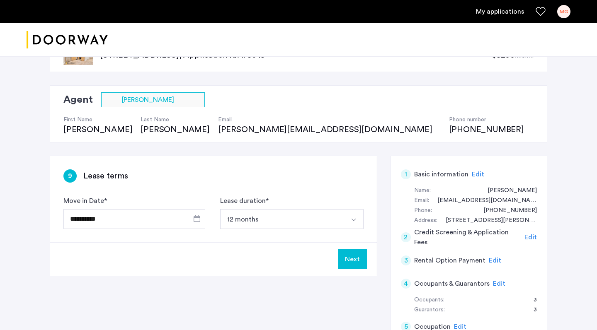
scroll to position [33, 0]
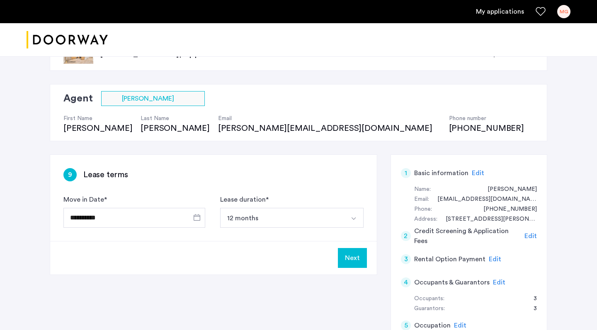
click at [354, 263] on button "Next" at bounding box center [352, 258] width 29 height 20
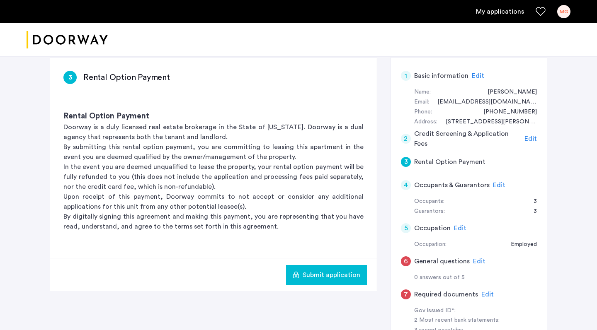
scroll to position [130, 0]
click at [404, 186] on div "4" at bounding box center [406, 185] width 10 height 10
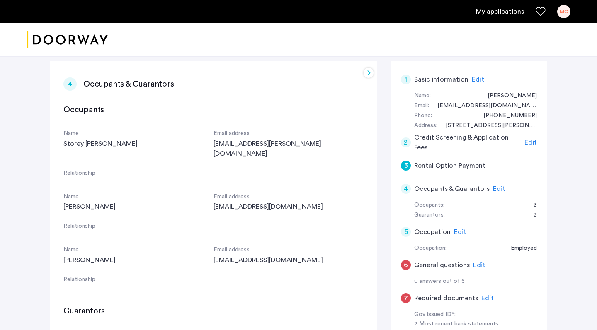
scroll to position [127, 0]
click at [407, 186] on div "4" at bounding box center [406, 189] width 10 height 10
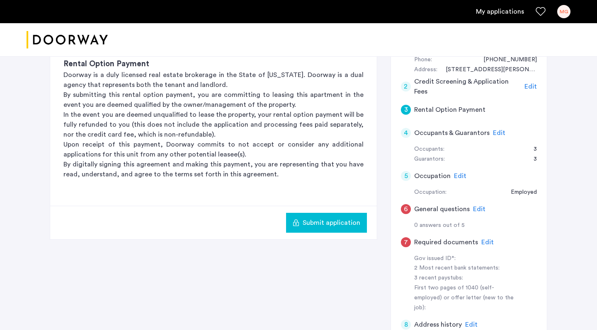
scroll to position [178, 0]
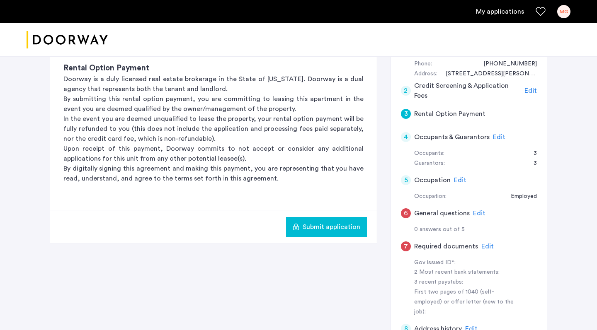
click at [408, 179] on div "5" at bounding box center [406, 180] width 10 height 10
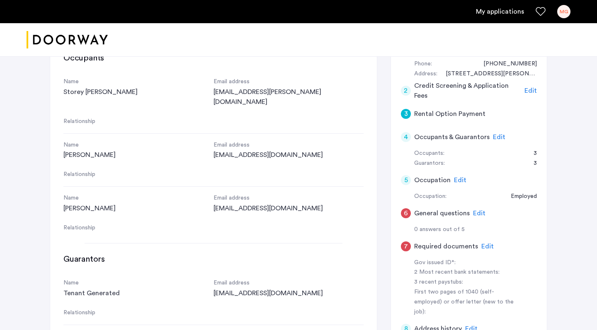
scroll to position [188, 0]
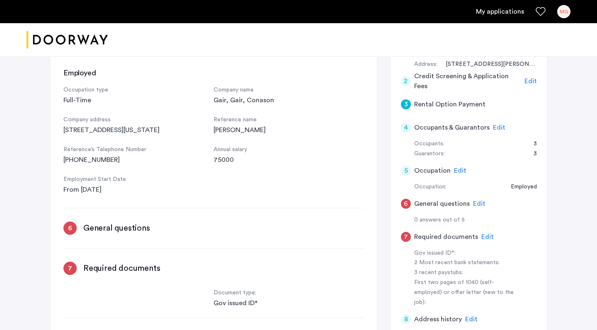
click at [406, 199] on div "6" at bounding box center [406, 204] width 10 height 10
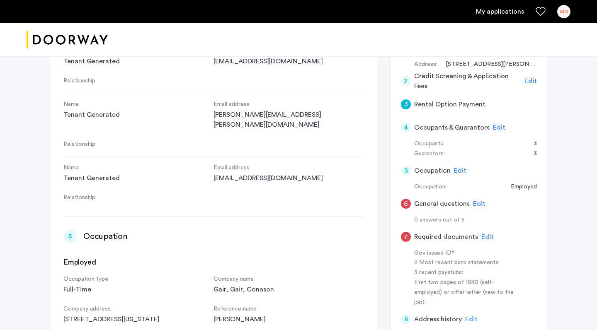
scroll to position [602, 0]
click at [494, 124] on span "Edit" at bounding box center [499, 127] width 12 height 7
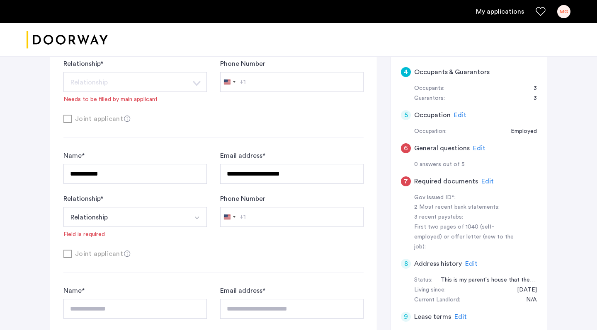
scroll to position [254, 0]
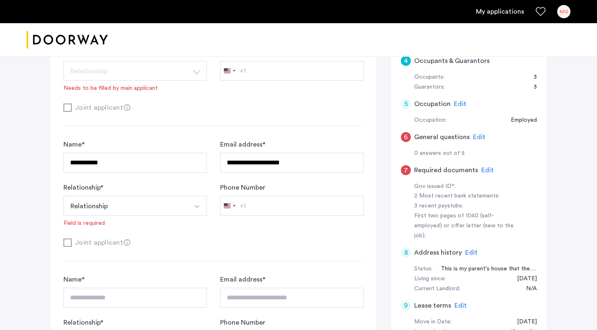
click at [194, 210] on img "Select option" at bounding box center [197, 206] width 7 height 7
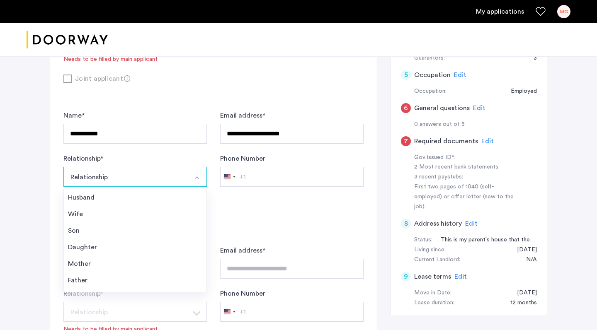
scroll to position [285, 0]
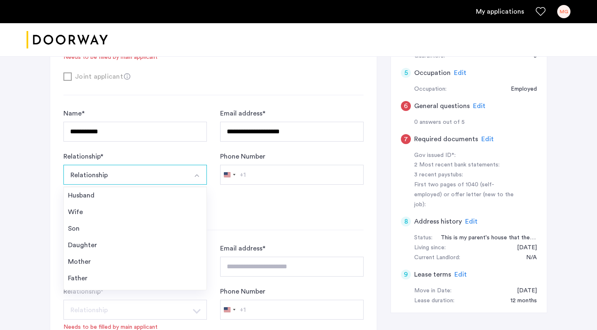
click at [255, 209] on div "Joint applicant" at bounding box center [213, 211] width 300 height 10
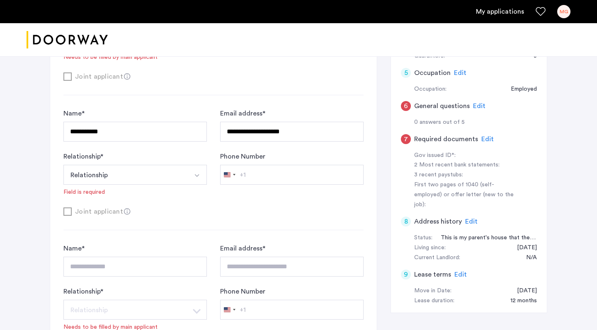
click at [237, 200] on form "**********" at bounding box center [213, 163] width 300 height 108
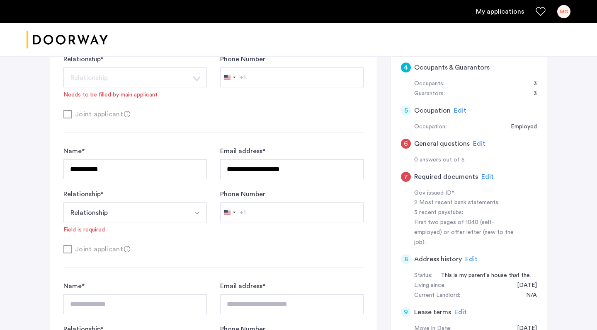
scroll to position [240, 0]
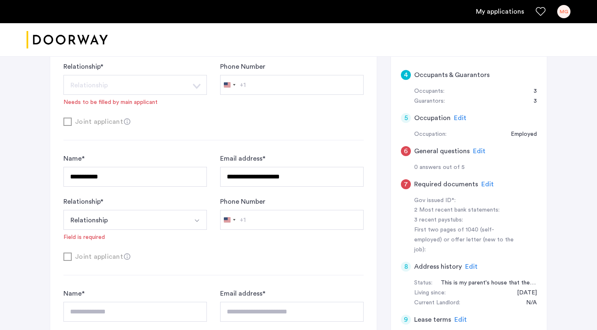
click at [202, 219] on button "Select option" at bounding box center [197, 220] width 20 height 20
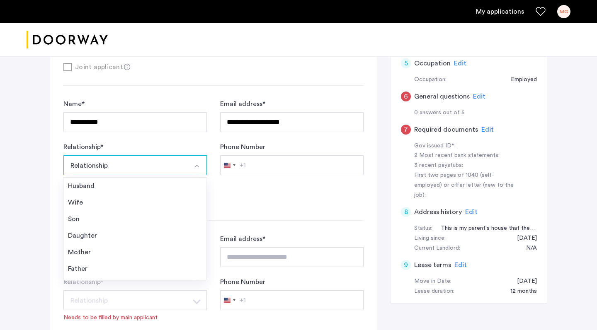
scroll to position [295, 0]
click at [243, 207] on div "Joint applicant" at bounding box center [213, 201] width 300 height 10
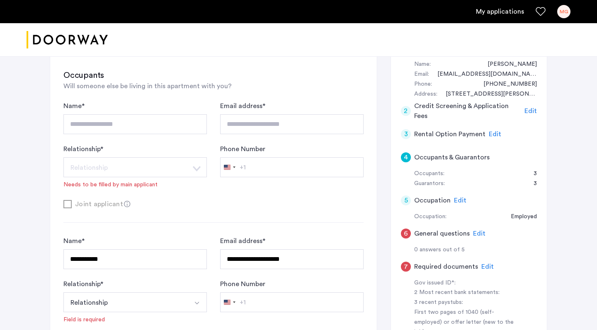
scroll to position [157, 0]
click at [446, 233] on h5 "General questions" at bounding box center [442, 235] width 56 height 10
click at [459, 202] on span "Edit" at bounding box center [460, 201] width 12 height 7
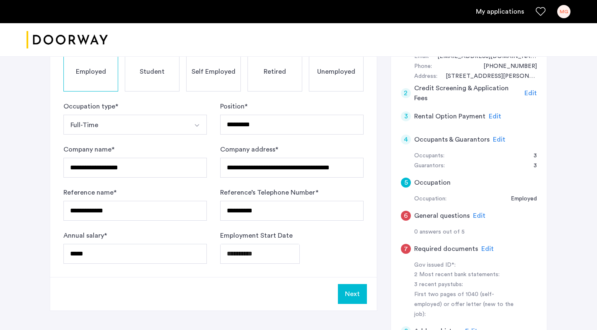
scroll to position [177, 0]
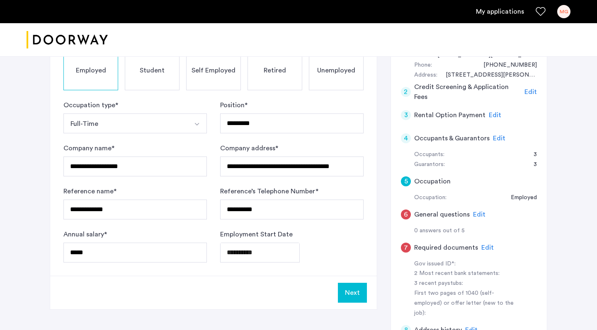
click at [477, 211] on span "Edit" at bounding box center [479, 214] width 12 height 7
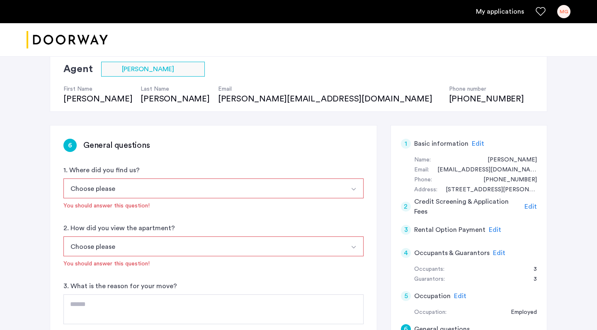
scroll to position [75, 0]
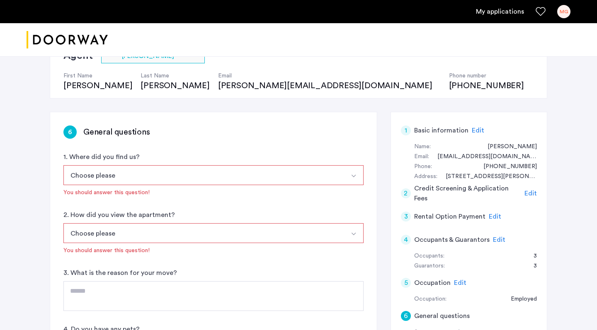
click at [287, 183] on button "Choose please" at bounding box center [203, 175] width 281 height 20
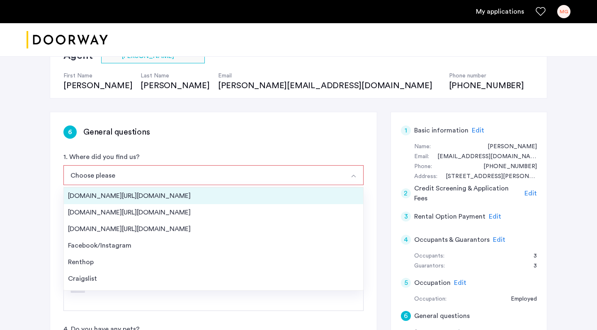
click at [273, 197] on div "[DOMAIN_NAME][URL][DOMAIN_NAME]" at bounding box center [213, 196] width 291 height 10
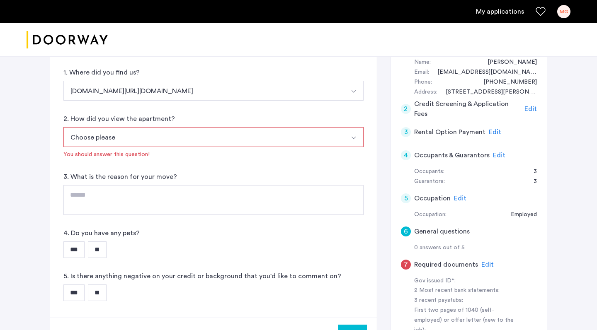
scroll to position [163, 0]
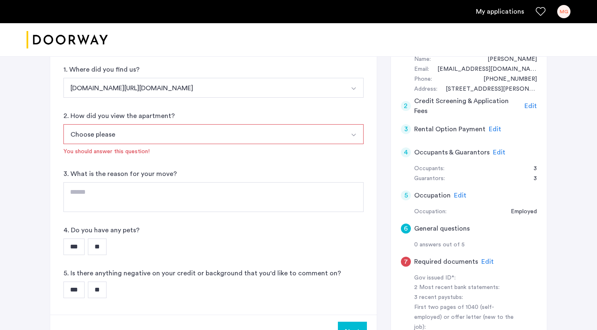
click at [269, 140] on button "Choose please" at bounding box center [203, 134] width 281 height 20
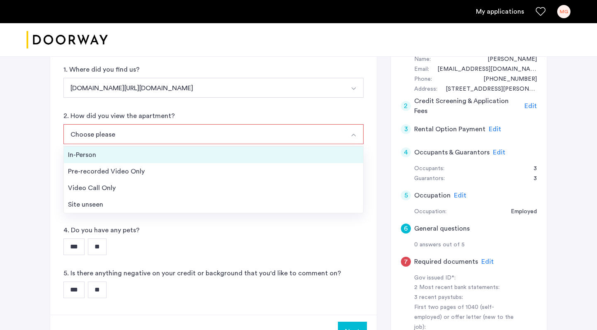
click at [263, 156] on div "In-Person" at bounding box center [213, 155] width 291 height 10
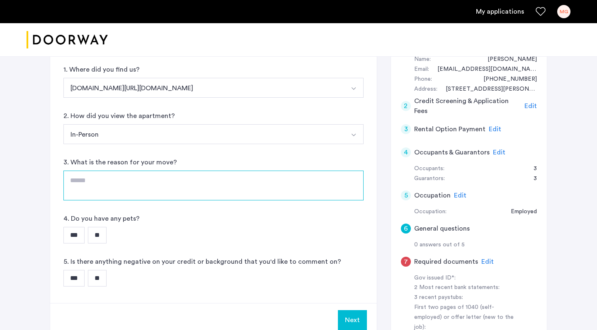
click at [255, 193] on textarea at bounding box center [213, 186] width 300 height 30
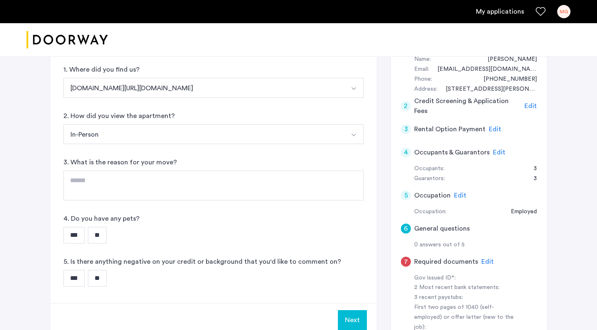
click at [242, 131] on button "In-Person" at bounding box center [203, 134] width 281 height 20
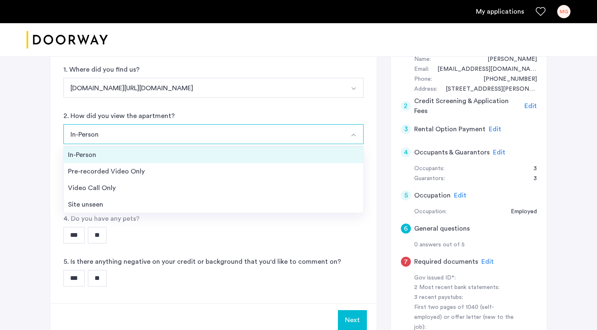
click at [232, 160] on li "In-Person" at bounding box center [213, 155] width 299 height 17
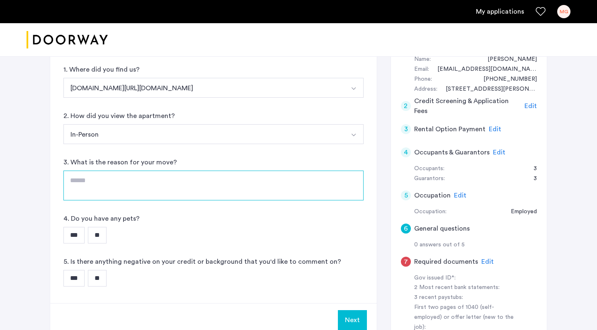
click at [229, 182] on textarea at bounding box center [213, 186] width 300 height 30
type textarea "*******"
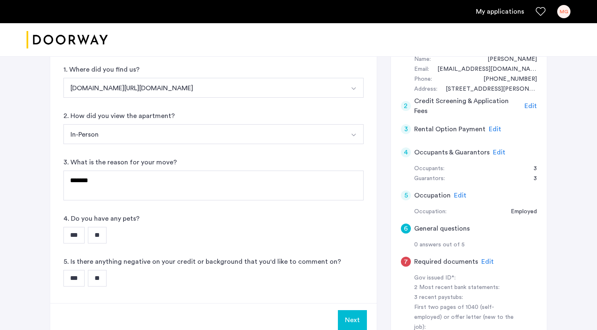
click at [207, 233] on div "*** **" at bounding box center [213, 235] width 300 height 17
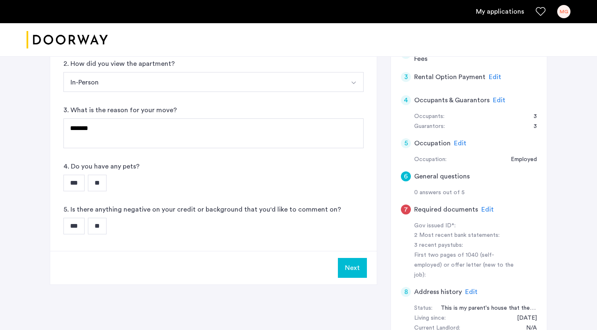
scroll to position [221, 0]
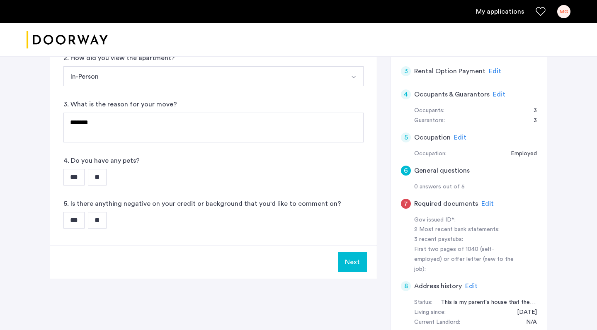
click at [105, 178] on input "**" at bounding box center [97, 177] width 19 height 17
click at [99, 218] on input "**" at bounding box center [97, 220] width 19 height 17
click at [348, 261] on button "Next" at bounding box center [352, 262] width 29 height 20
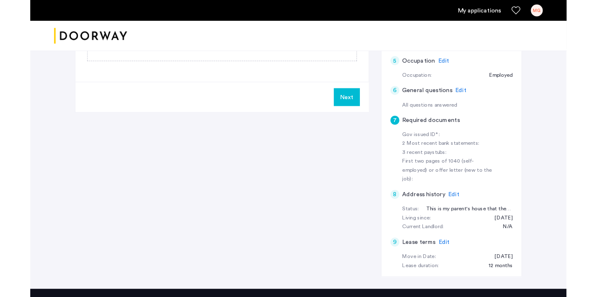
scroll to position [293, 0]
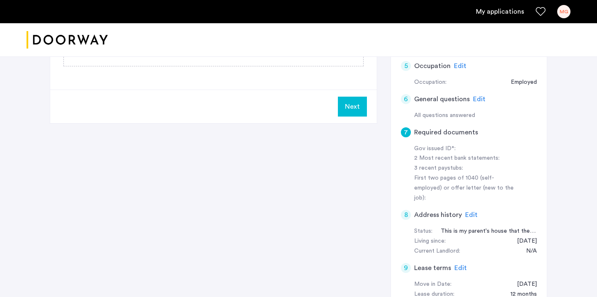
click at [455, 131] on h5 "Required documents" at bounding box center [446, 132] width 64 height 10
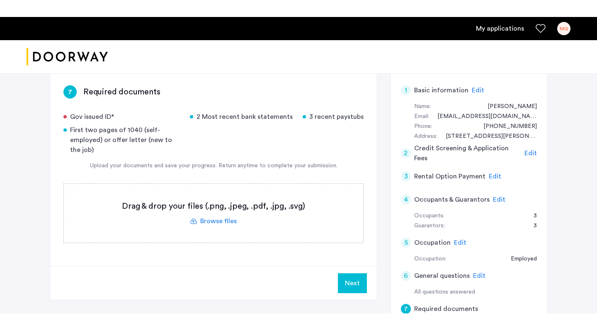
scroll to position [130, 0]
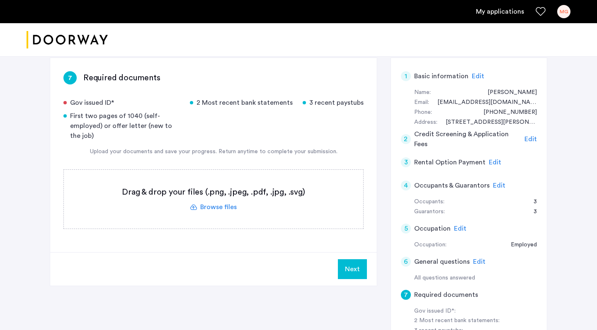
click at [217, 205] on label at bounding box center [213, 199] width 299 height 59
click at [0, 0] on input "file" at bounding box center [0, 0] width 0 height 0
click at [212, 211] on label at bounding box center [213, 199] width 299 height 59
click at [0, 0] on input "file" at bounding box center [0, 0] width 0 height 0
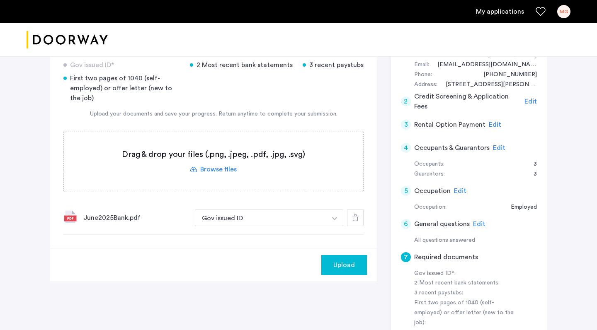
scroll to position [169, 0]
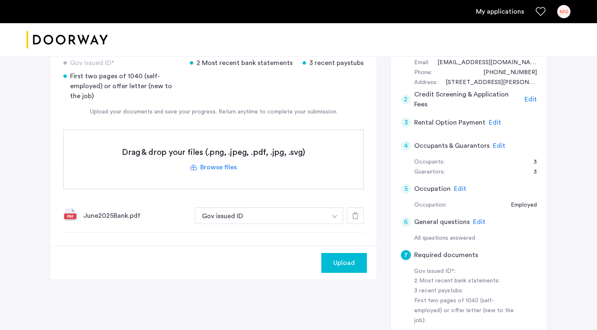
click at [300, 223] on button "Gov issued ID" at bounding box center [261, 216] width 132 height 17
click at [314, 214] on button "Gov issued ID" at bounding box center [261, 216] width 132 height 17
click at [334, 215] on button "button" at bounding box center [334, 216] width 17 height 17
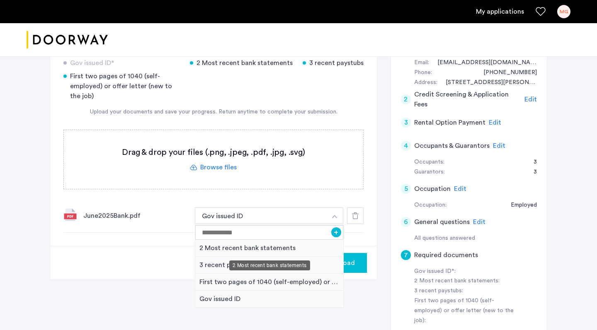
click at [299, 249] on div "2 Most recent bank statements" at bounding box center [269, 248] width 148 height 17
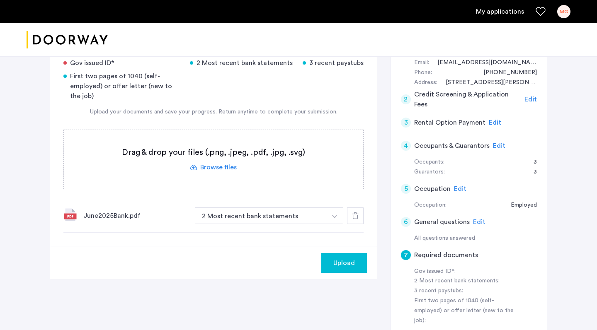
click at [228, 169] on label at bounding box center [213, 159] width 299 height 59
click at [0, 0] on input "file" at bounding box center [0, 0] width 0 height 0
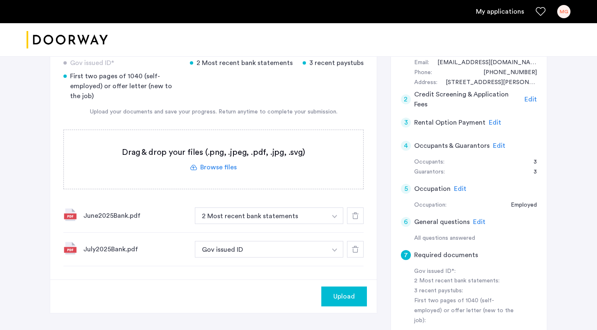
click at [329, 224] on button "button" at bounding box center [334, 216] width 17 height 17
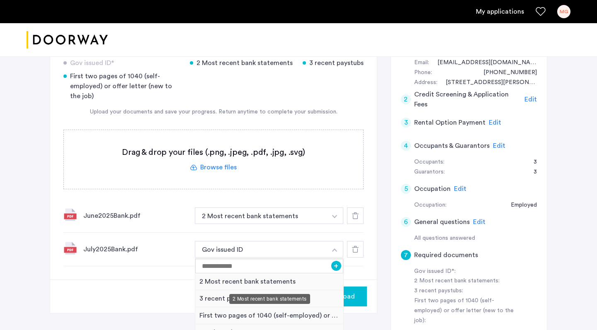
click at [295, 284] on div "2 Most recent bank statements" at bounding box center [269, 281] width 148 height 17
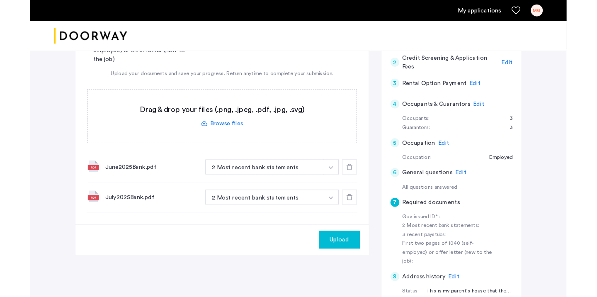
scroll to position [201, 0]
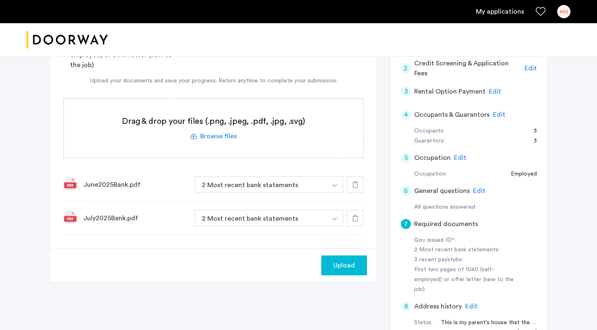
click at [230, 138] on label at bounding box center [213, 128] width 299 height 59
click at [0, 0] on input "file" at bounding box center [0, 0] width 0 height 0
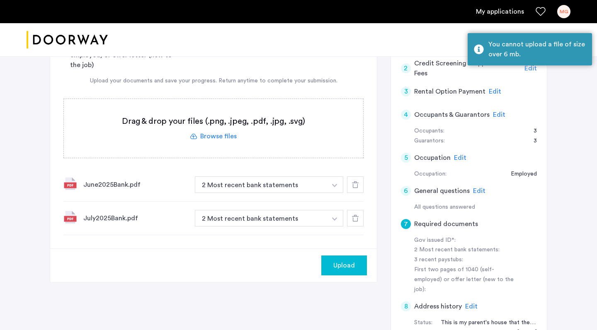
click at [274, 44] on div at bounding box center [298, 40] width 597 height 34
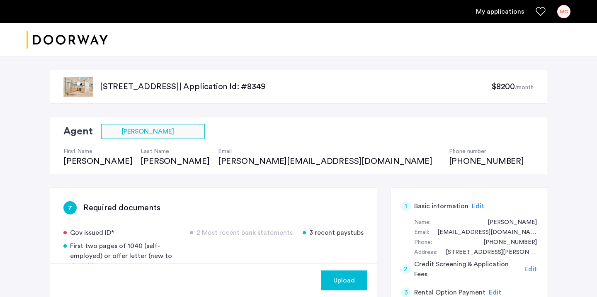
scroll to position [0, 0]
drag, startPoint x: 52, startPoint y: 162, endPoint x: 135, endPoint y: 162, distance: 82.9
click at [135, 162] on div "Agent Select agent × [PERSON_NAME] First Name [PERSON_NAME] Last Name [PERSON_N…" at bounding box center [298, 145] width 497 height 57
copy div "[PERSON_NAME] Last Name [PERSON_NAME]"
click at [135, 162] on div "First Name [PERSON_NAME] Last Name [PERSON_NAME] Email [PERSON_NAME][EMAIL_ADDR…" at bounding box center [297, 153] width 469 height 28
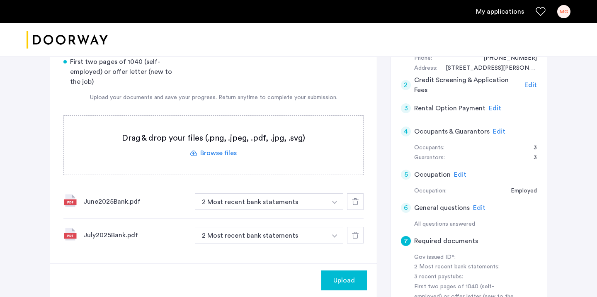
scroll to position [215, 0]
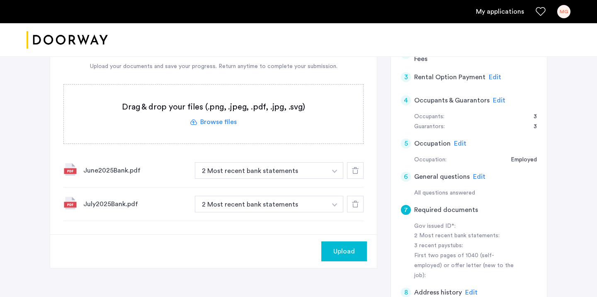
click at [222, 122] on label at bounding box center [213, 114] width 299 height 59
click at [0, 0] on input "file" at bounding box center [0, 0] width 0 height 0
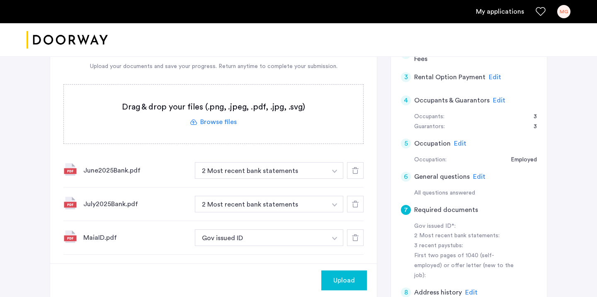
click at [347, 278] on span "Upload" at bounding box center [344, 280] width 22 height 10
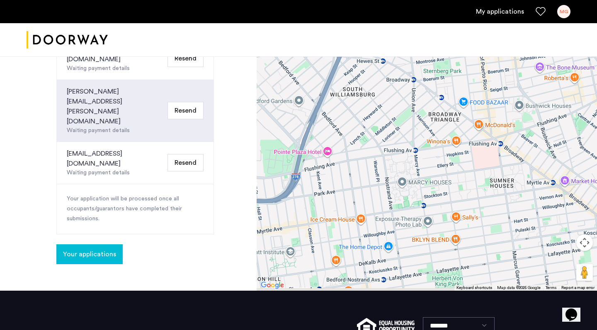
scroll to position [406, 0]
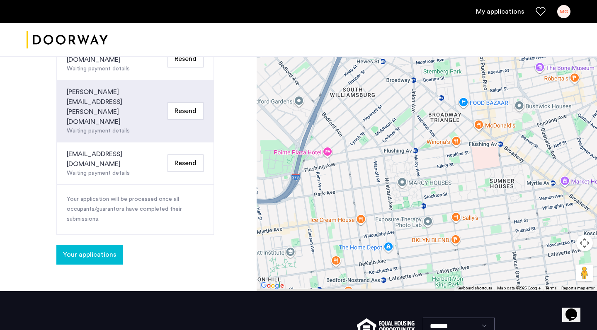
click at [98, 250] on span "Your applications" at bounding box center [89, 255] width 53 height 10
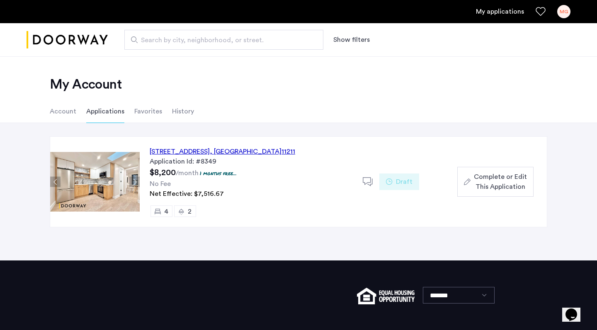
click at [496, 177] on span "Complete or Edit This Application" at bounding box center [500, 182] width 53 height 20
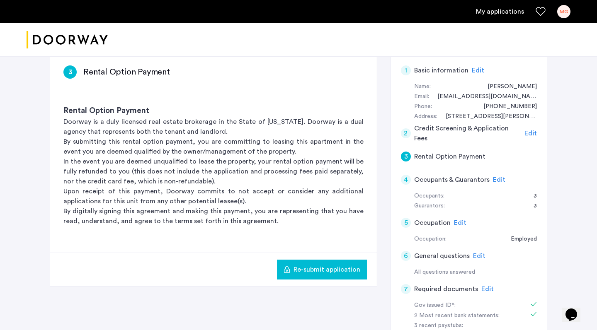
scroll to position [133, 0]
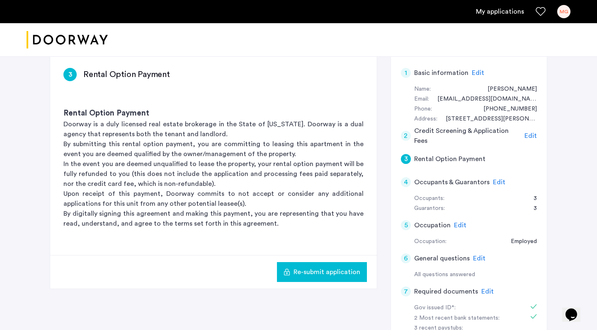
click at [406, 134] on div "2" at bounding box center [406, 136] width 10 height 10
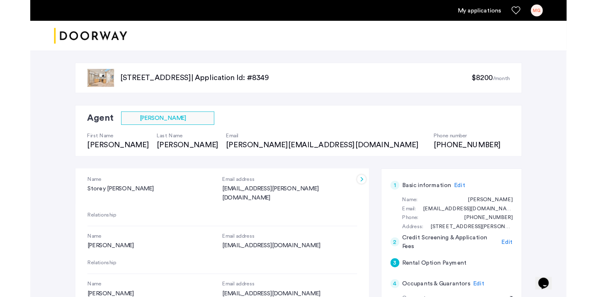
scroll to position [0, 0]
